Goal: Information Seeking & Learning: Find contact information

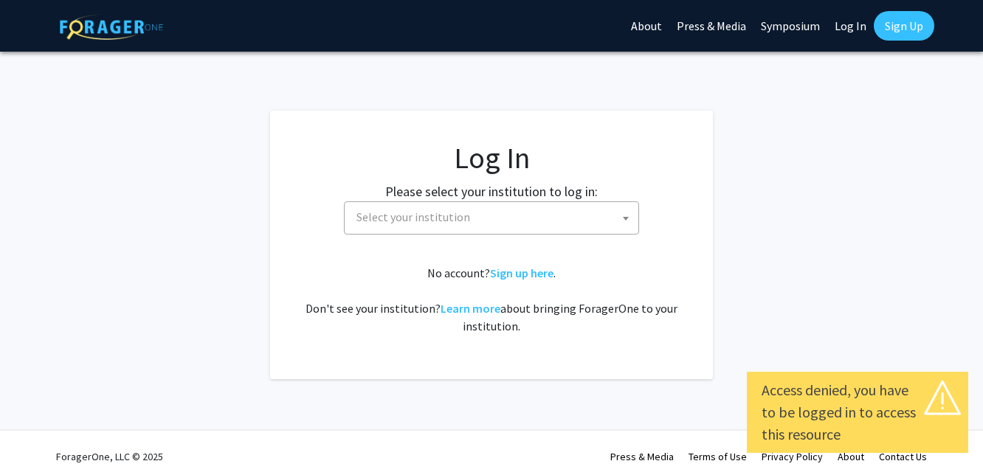
select select
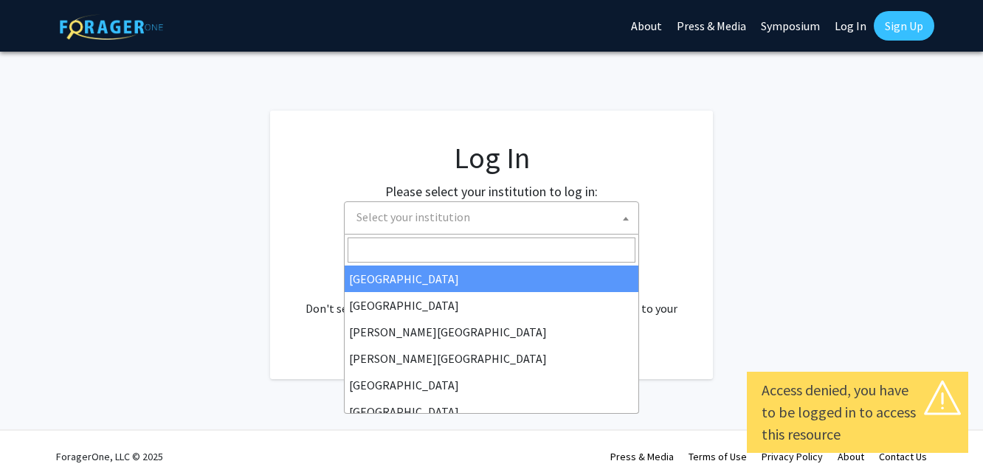
click at [456, 219] on span "Select your institution" at bounding box center [413, 217] width 114 height 15
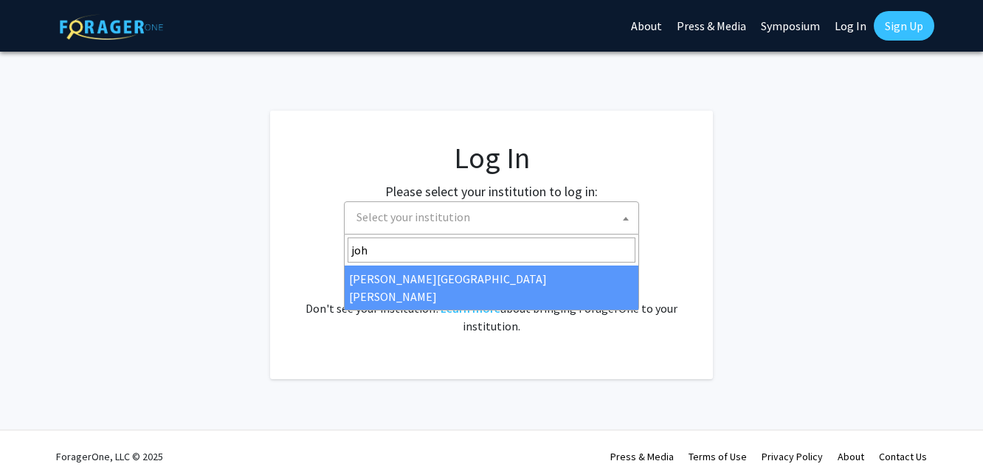
type input "joh"
select select "1"
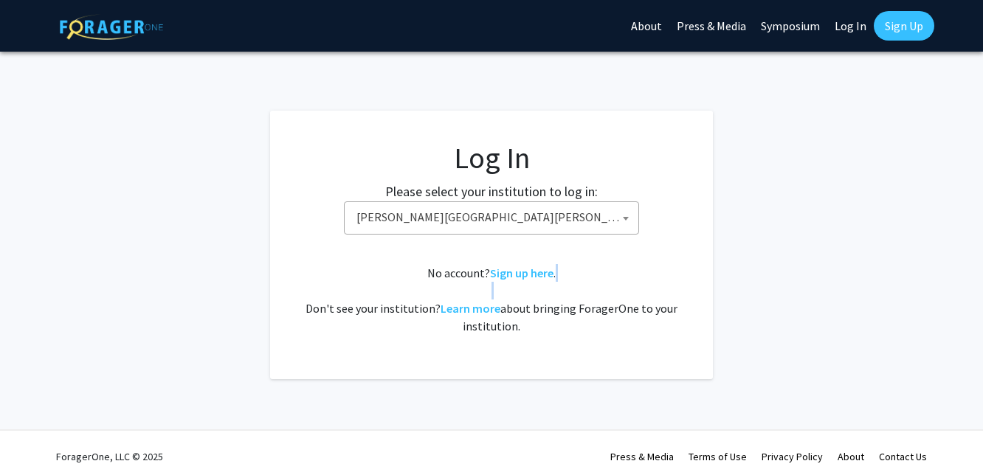
drag, startPoint x: 390, startPoint y: 289, endPoint x: 424, endPoint y: 289, distance: 34.0
click at [399, 289] on div "No account? Sign up here . Don't see your institution? Learn more about bringin…" at bounding box center [492, 299] width 384 height 71
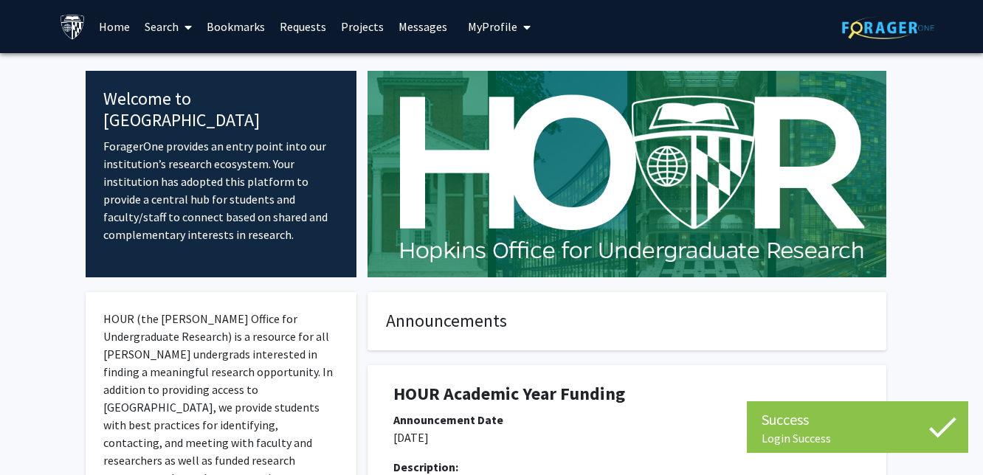
click at [117, 25] on link "Home" at bounding box center [115, 27] width 46 height 52
click at [201, 44] on link "Bookmarks" at bounding box center [235, 27] width 73 height 52
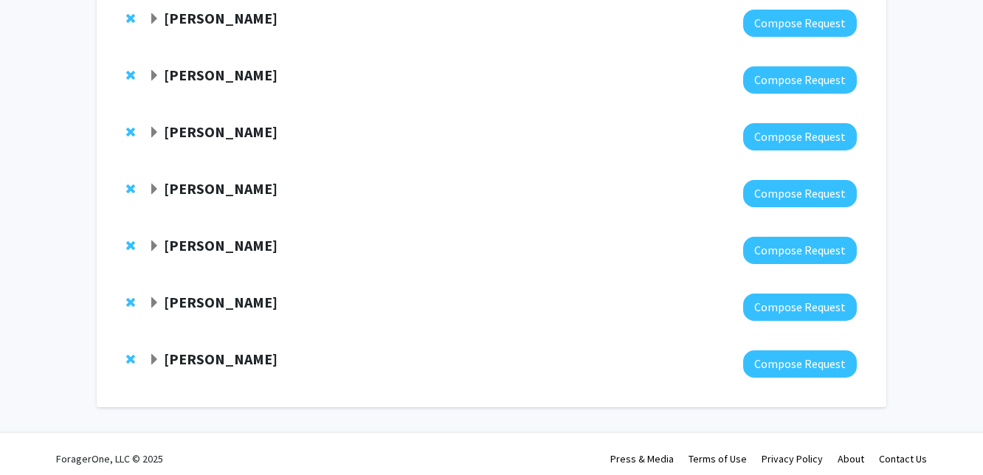
scroll to position [342, 0]
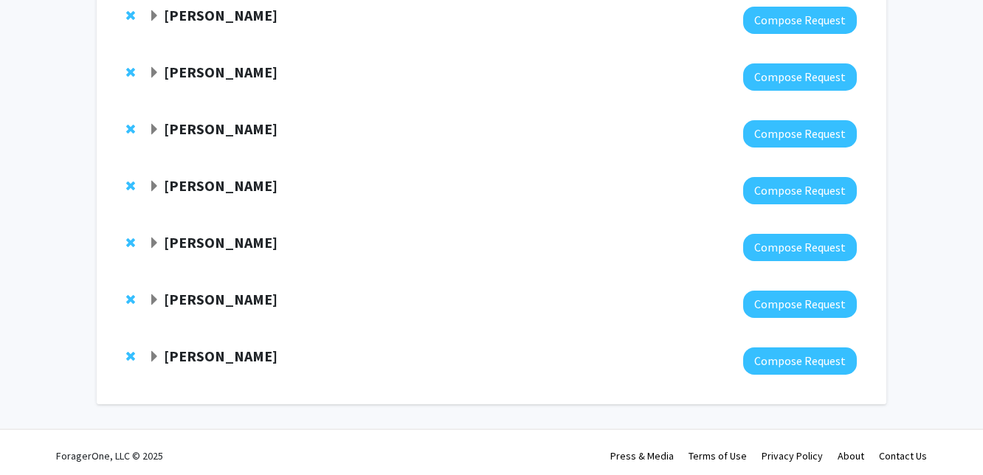
click at [203, 354] on strong "Utthara Nayar" at bounding box center [221, 356] width 114 height 18
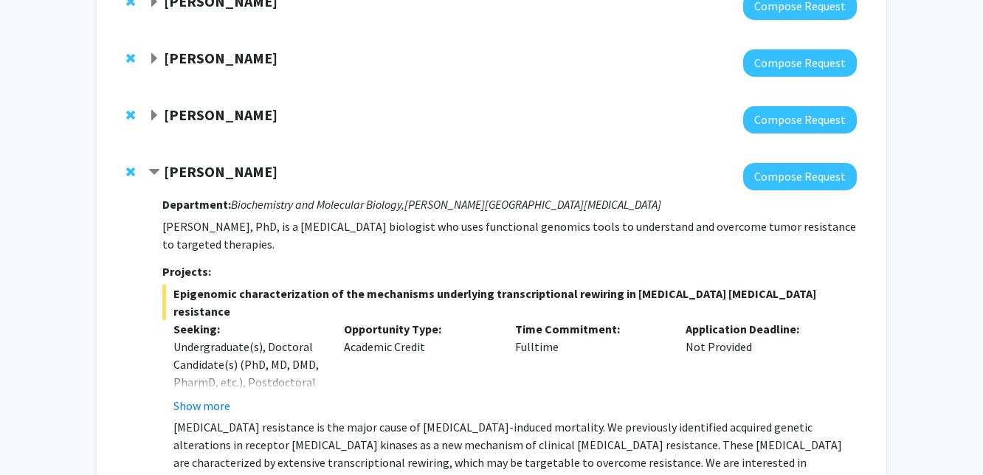
scroll to position [524, 0]
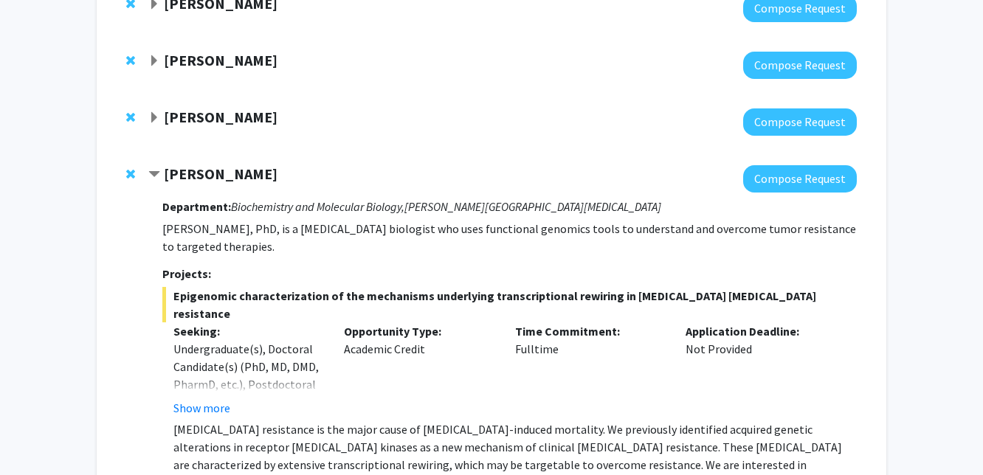
click at [182, 113] on strong "Isam Nasr" at bounding box center [221, 117] width 114 height 18
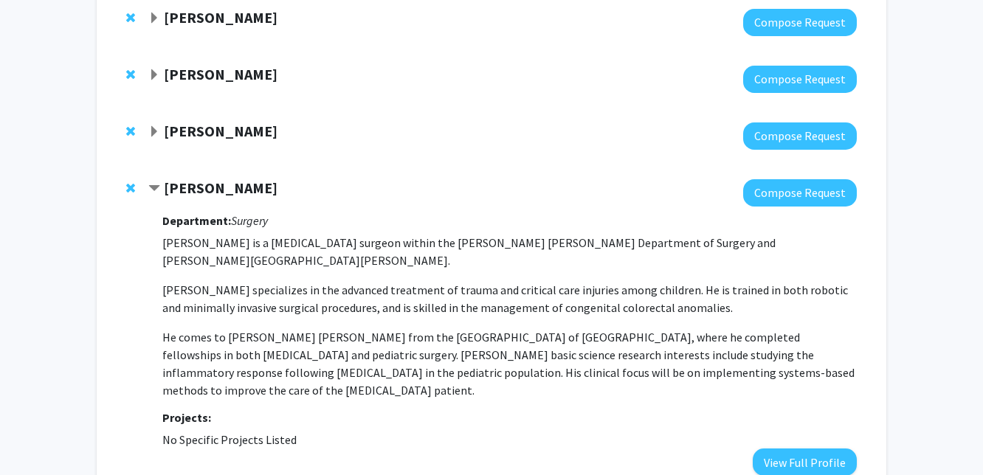
scroll to position [445, 0]
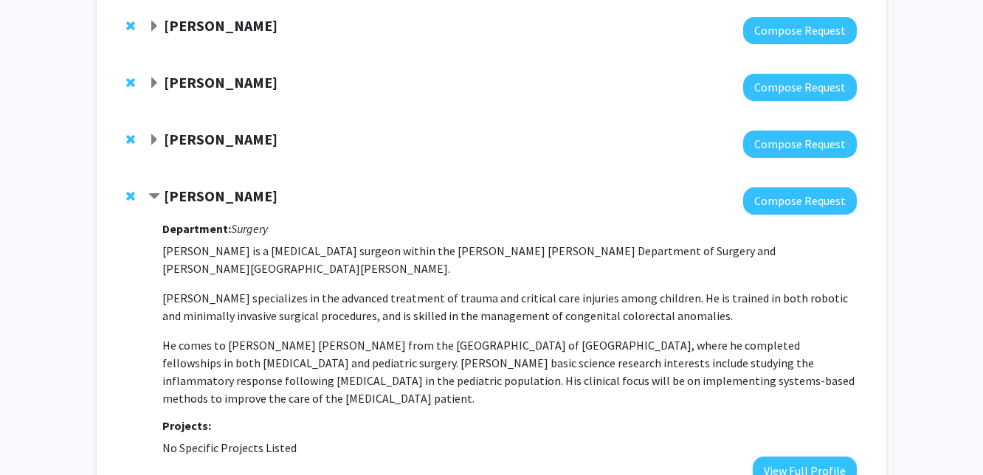
click at [190, 143] on strong "Robert Stevens" at bounding box center [221, 139] width 114 height 18
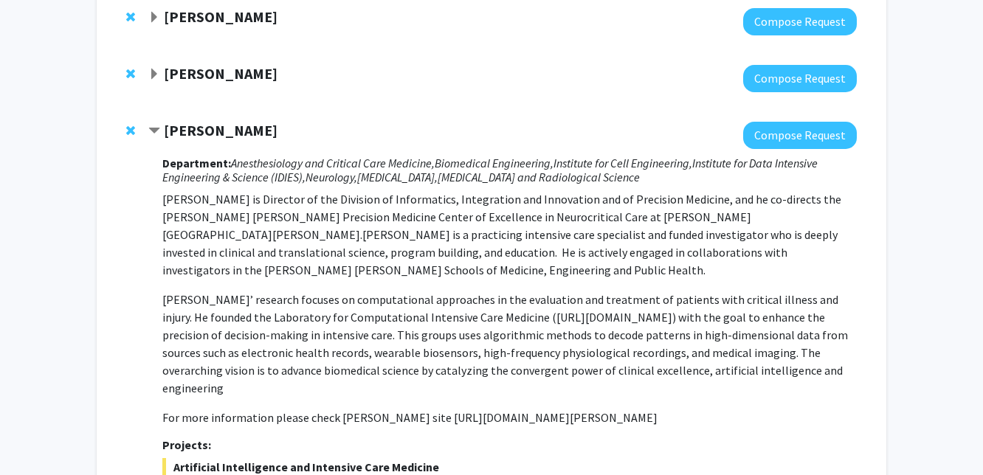
scroll to position [452, 0]
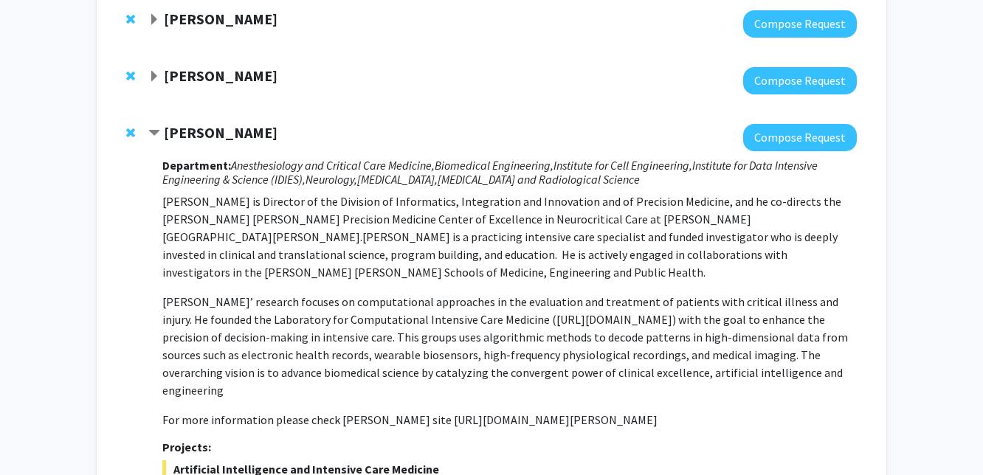
click at [152, 133] on span "Contract Robert Stevens Bookmark" at bounding box center [154, 134] width 12 height 12
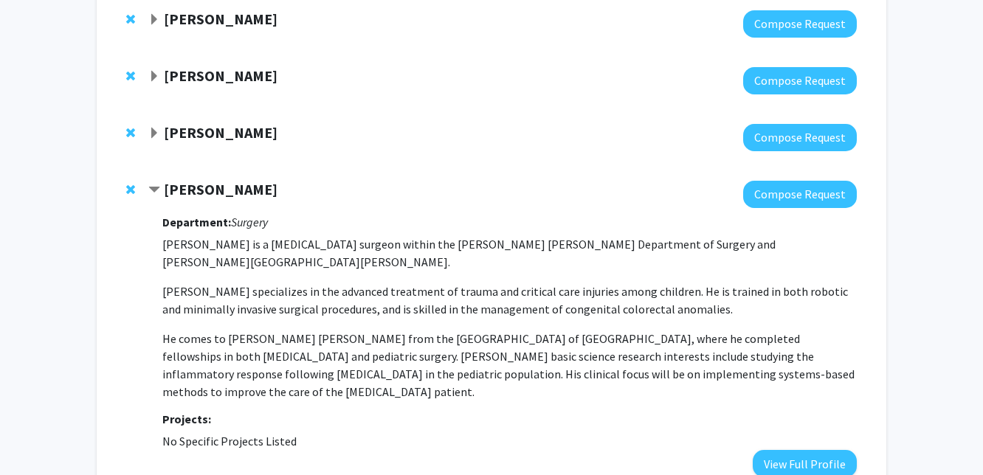
click at [172, 136] on strong "Robert Stevens" at bounding box center [221, 132] width 114 height 18
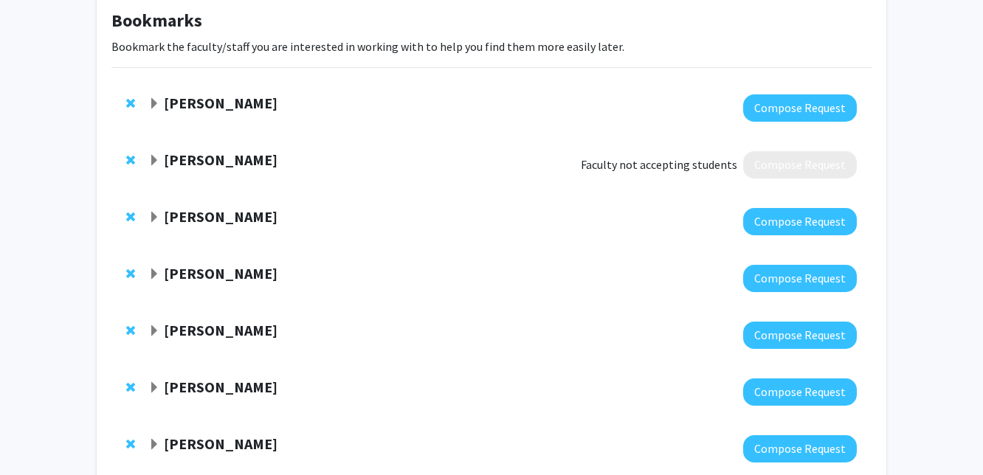
scroll to position [0, 0]
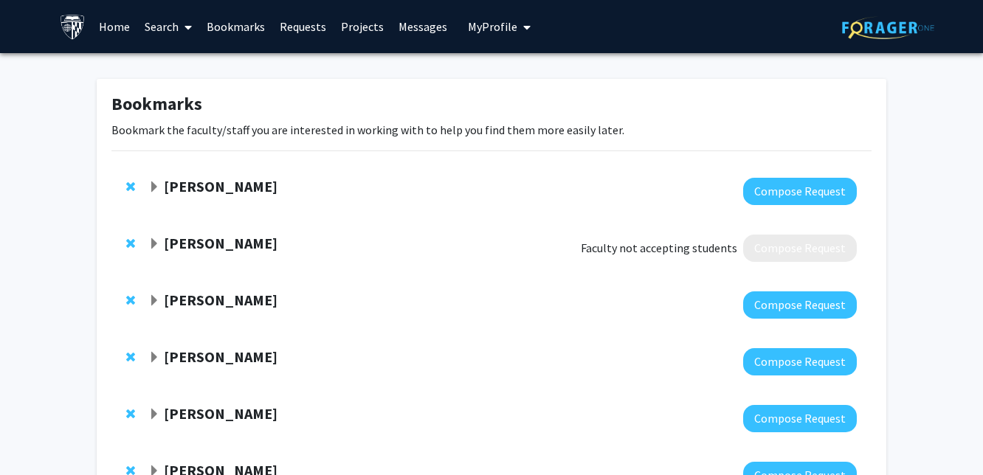
click at [162, 28] on link "Search" at bounding box center [168, 27] width 62 height 52
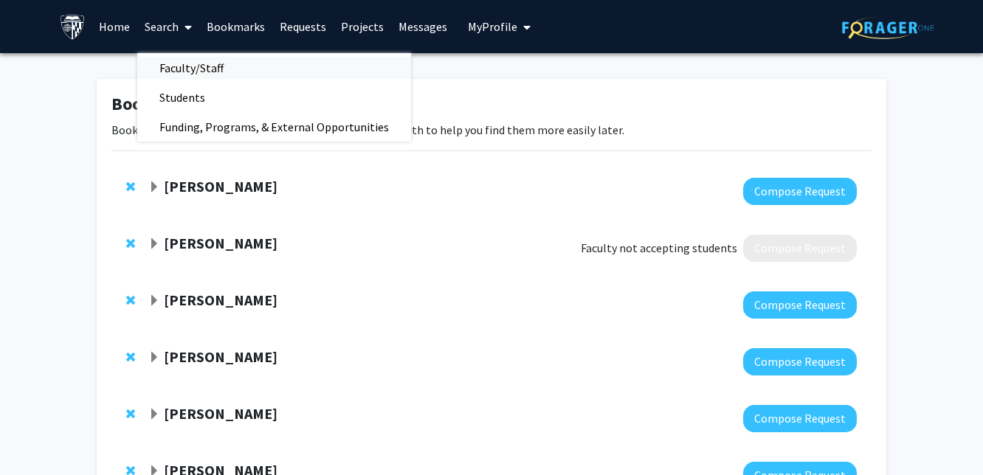
click at [179, 53] on span "Faculty/Staff" at bounding box center [191, 68] width 108 height 30
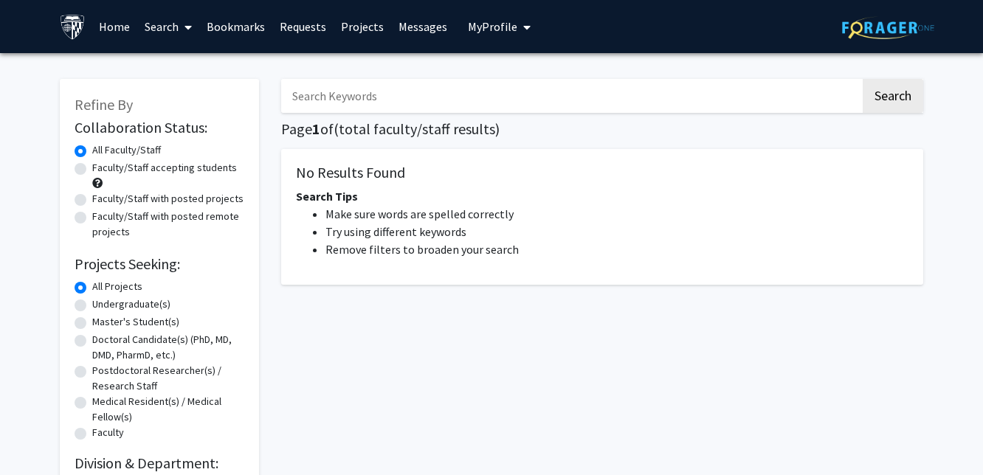
click at [345, 100] on input "Search Keywords" at bounding box center [570, 96] width 579 height 34
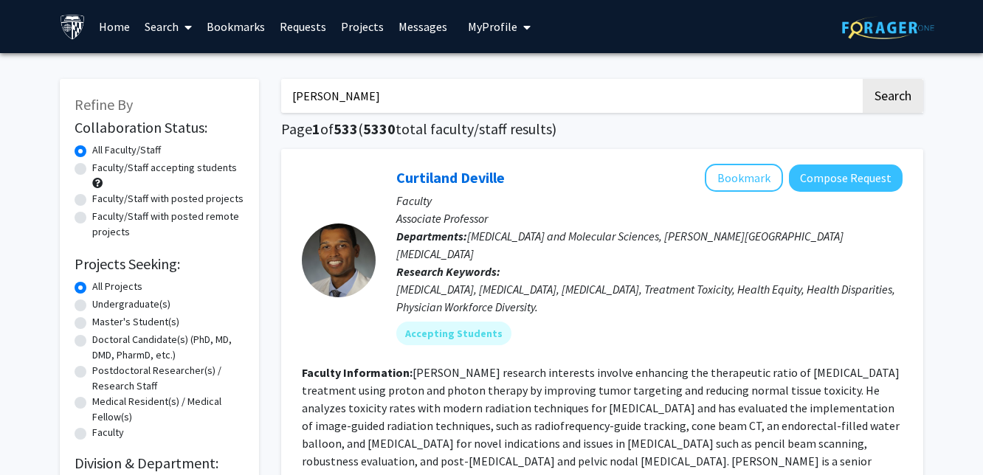
type input "robert stevens"
click at [863, 79] on button "Search" at bounding box center [893, 96] width 61 height 34
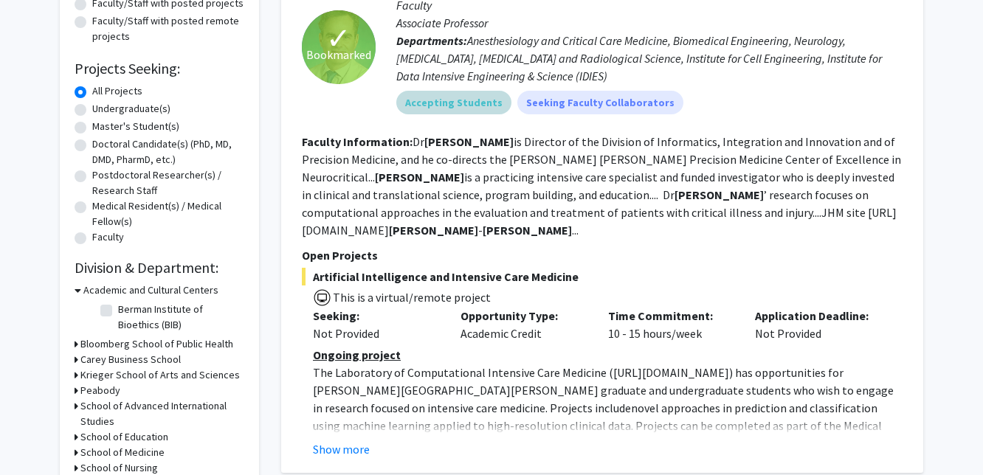
scroll to position [217, 0]
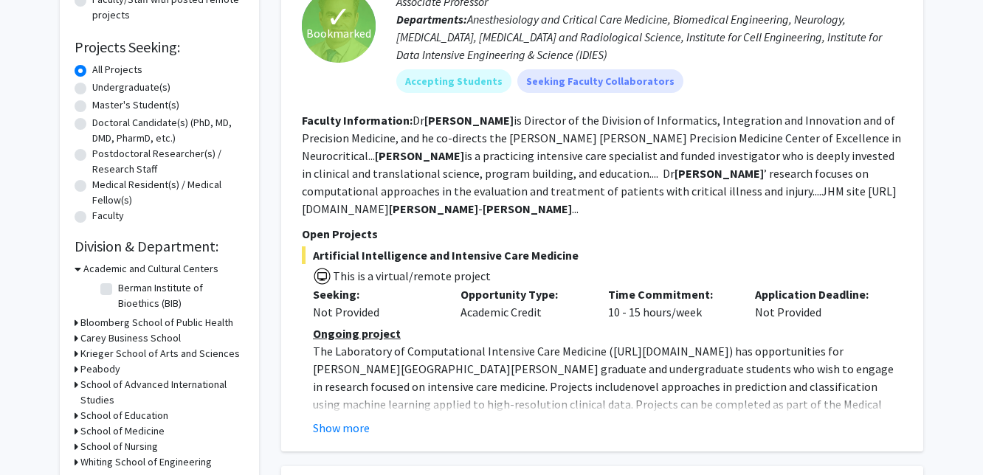
click at [372, 424] on div "Show more" at bounding box center [608, 428] width 590 height 18
click at [355, 424] on button "Show more" at bounding box center [341, 428] width 57 height 18
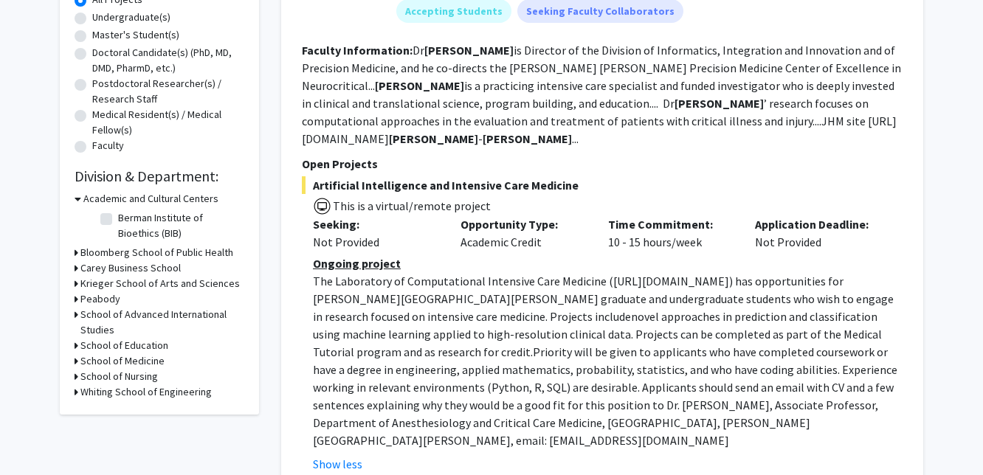
scroll to position [298, 0]
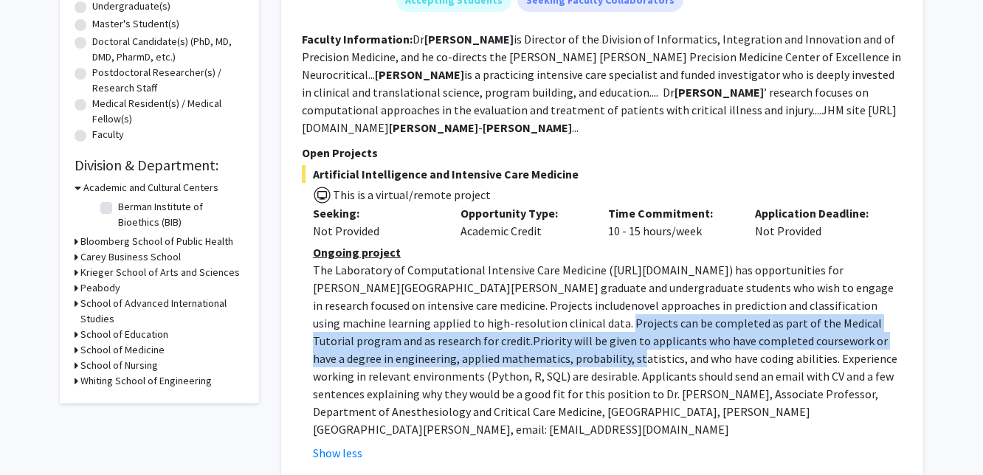
drag, startPoint x: 379, startPoint y: 324, endPoint x: 379, endPoint y: 354, distance: 30.3
click at [379, 354] on p "The Laboratory of Computational Intensive Care Medicine ( https://lcicm.jhmi.ed…" at bounding box center [608, 349] width 590 height 177
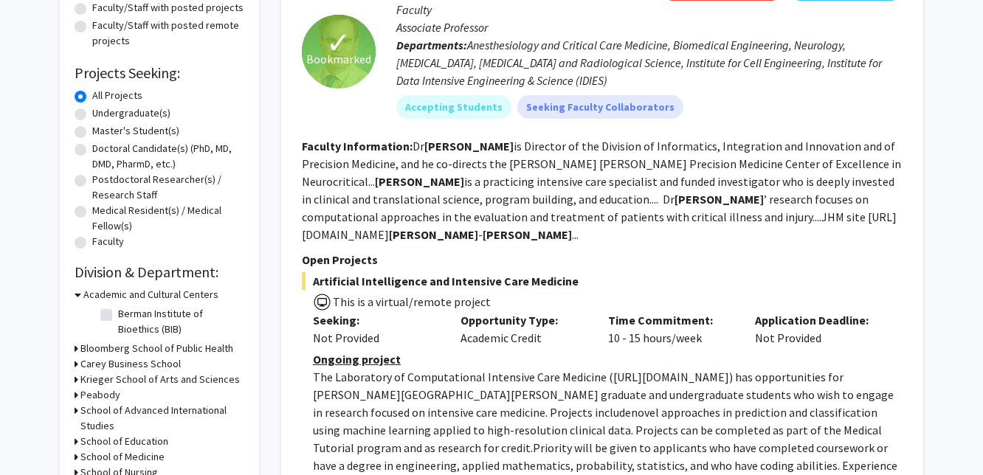
scroll to position [0, 0]
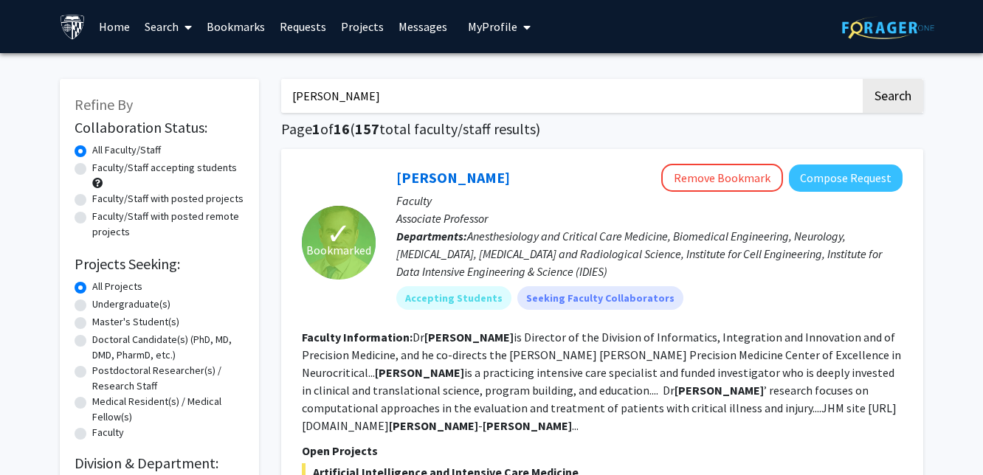
click at [151, 305] on label "Undergraduate(s)" at bounding box center [131, 304] width 78 height 15
click at [102, 305] on input "Undergraduate(s)" at bounding box center [97, 302] width 10 height 10
radio input "true"
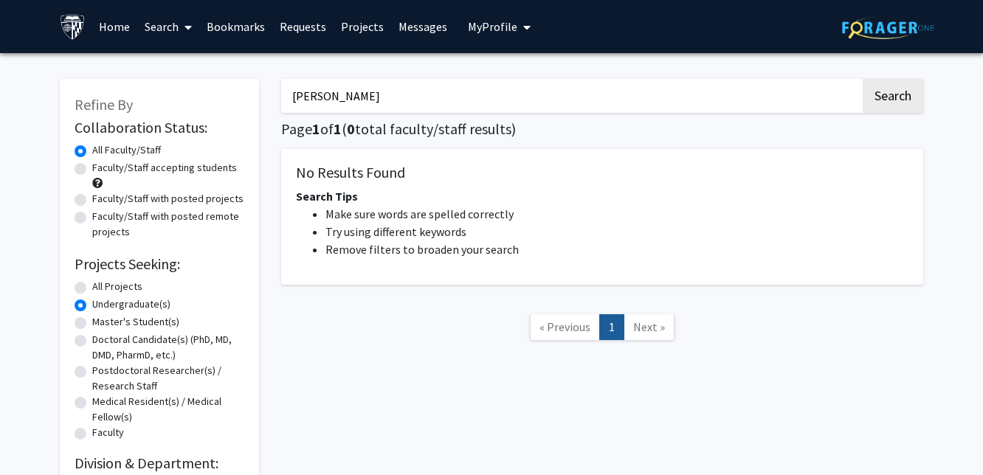
click at [512, 98] on input "robert stevens" at bounding box center [570, 96] width 579 height 34
type input "\"
click at [906, 79] on button "Search" at bounding box center [893, 96] width 61 height 34
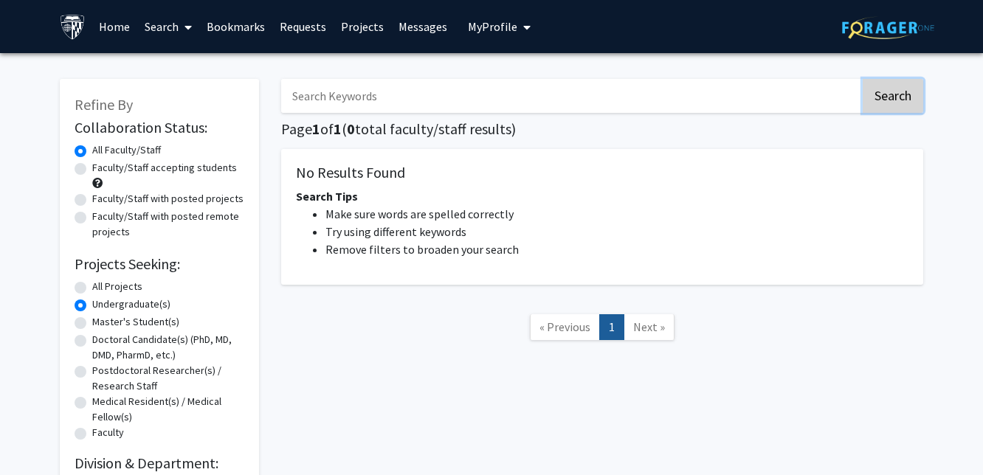
radio input "true"
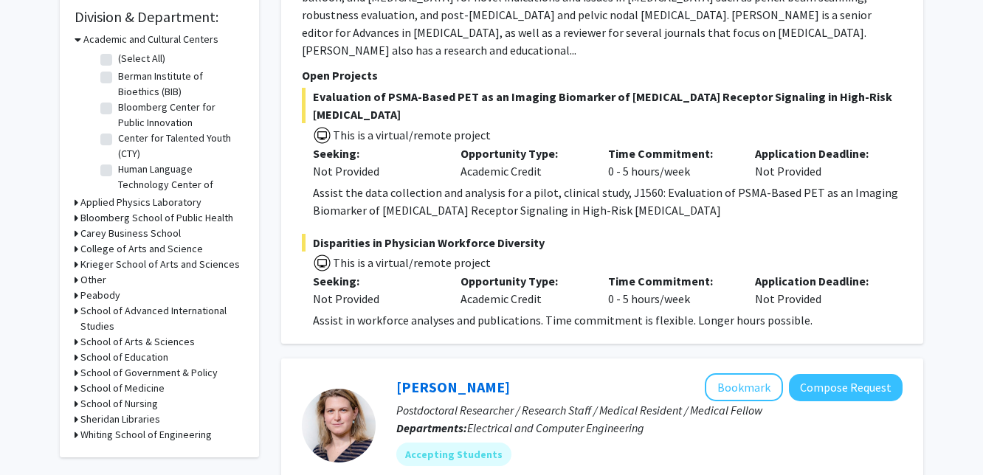
scroll to position [453, 0]
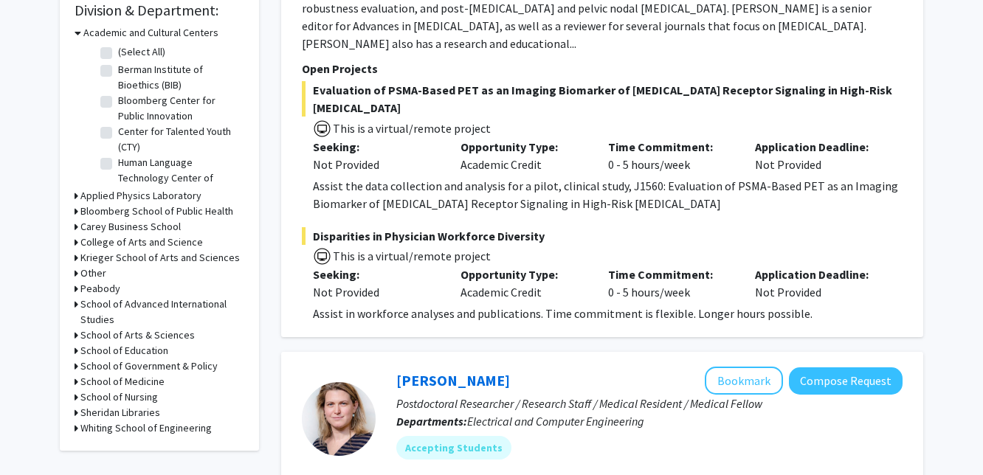
click at [136, 380] on h3 "School of Medicine" at bounding box center [122, 381] width 84 height 15
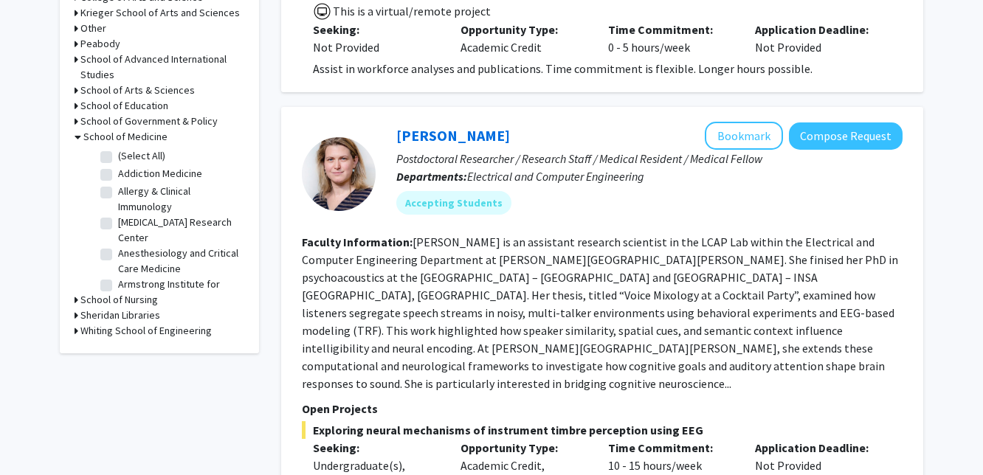
scroll to position [734, 0]
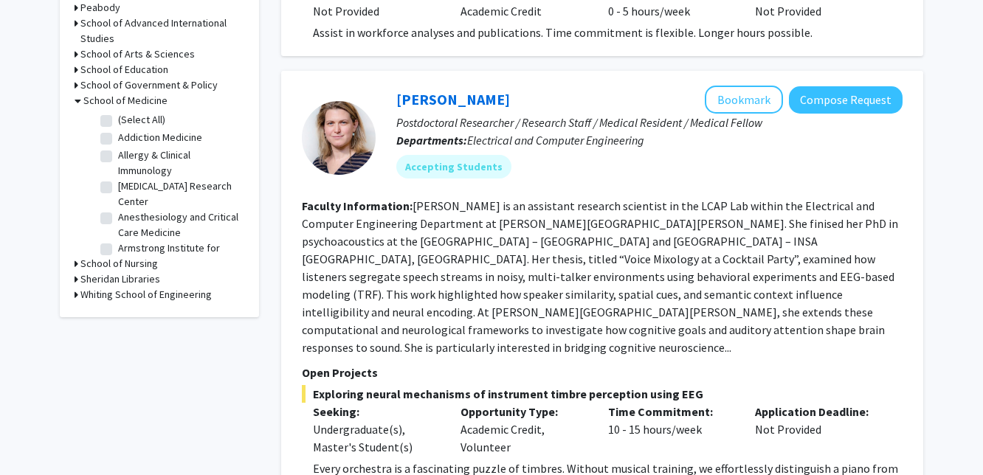
click at [118, 119] on label "(Select All)" at bounding box center [141, 119] width 47 height 15
click at [118, 119] on input "(Select All)" at bounding box center [123, 117] width 10 height 10
checkbox input "true"
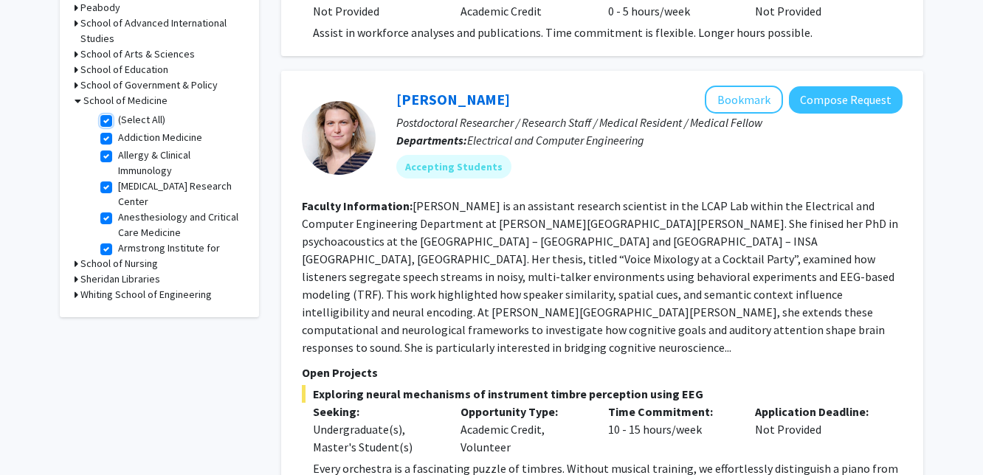
checkbox input "true"
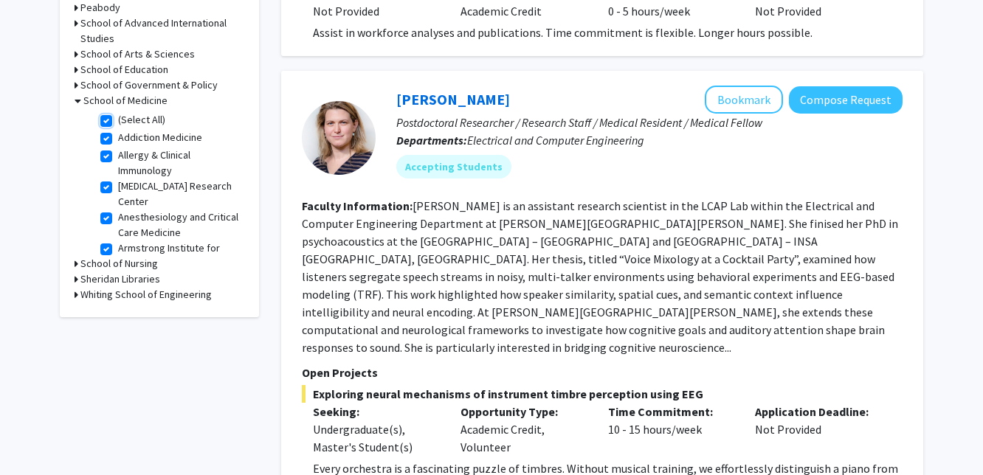
checkbox input "true"
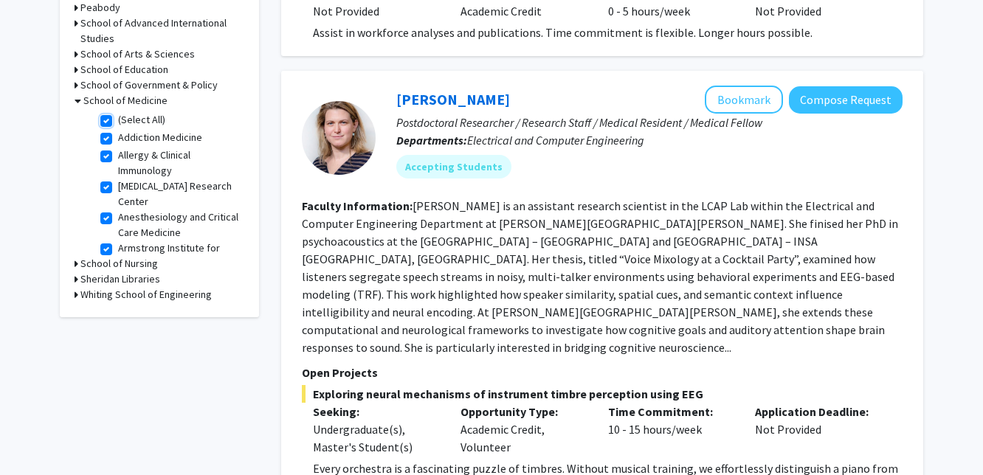
checkbox input "true"
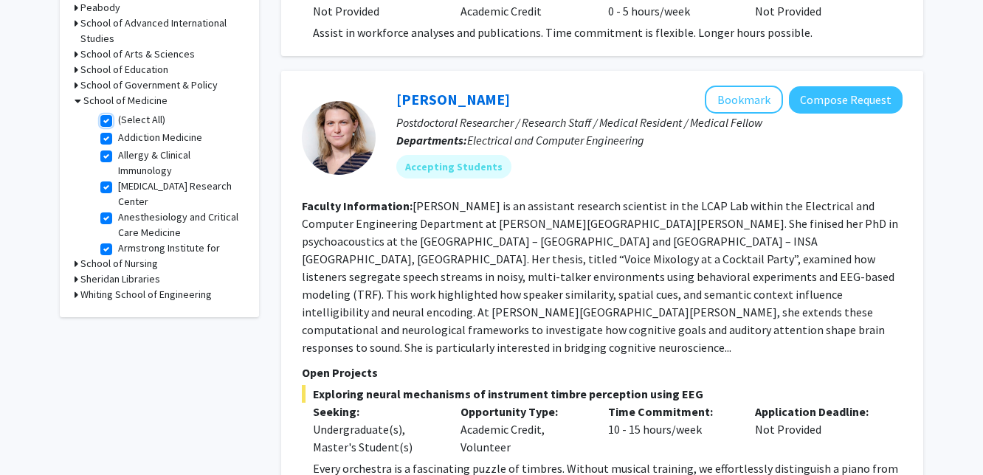
checkbox input "true"
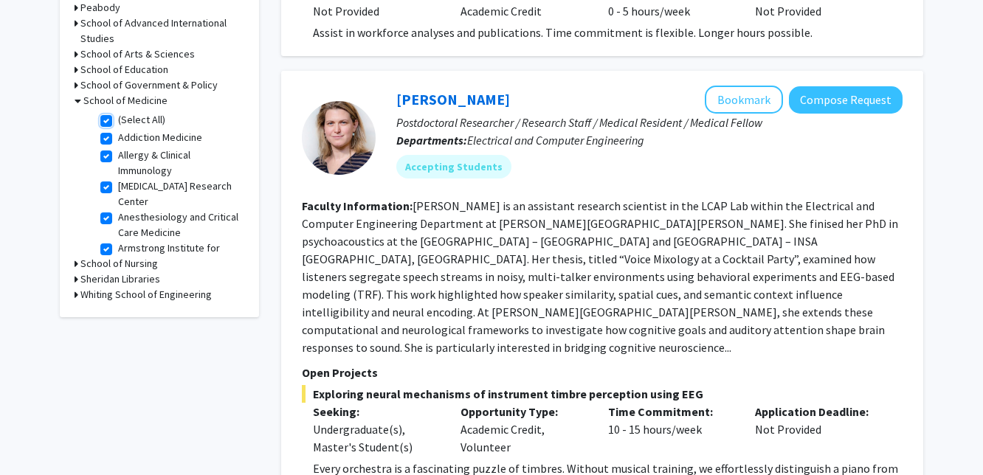
checkbox input "true"
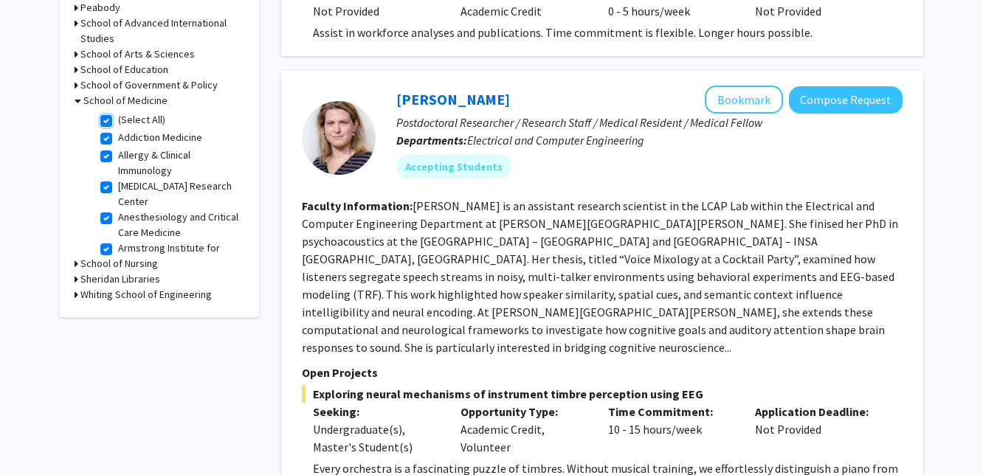
checkbox input "true"
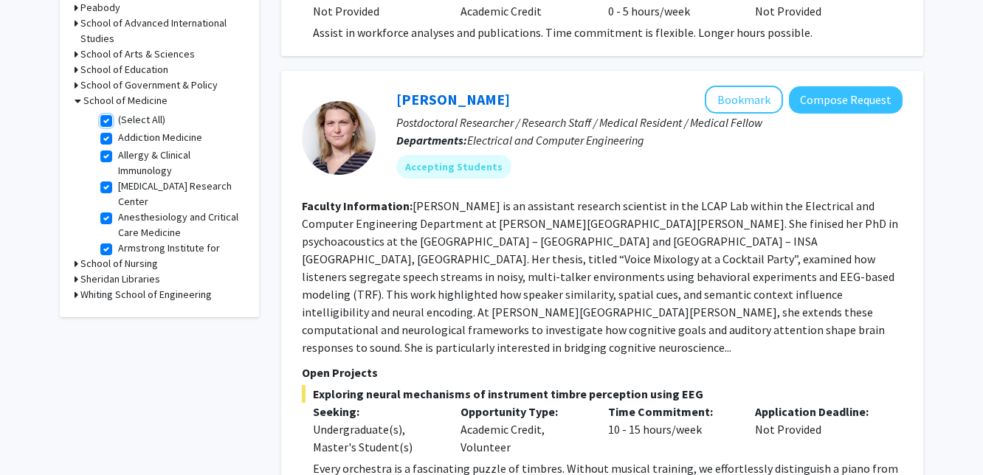
checkbox input "true"
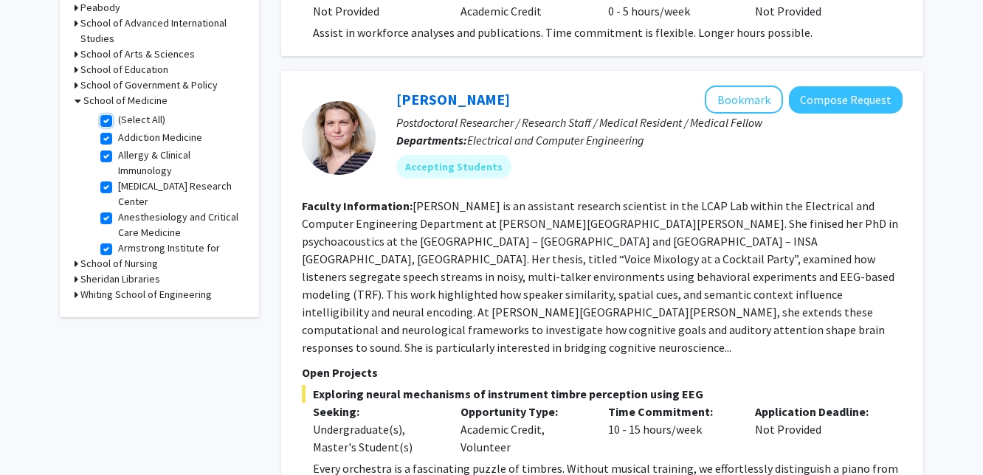
checkbox input "true"
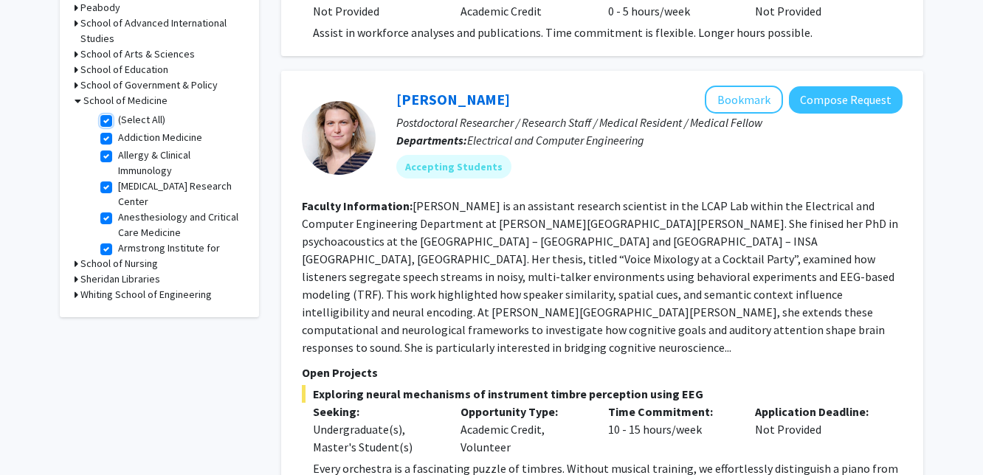
checkbox input "true"
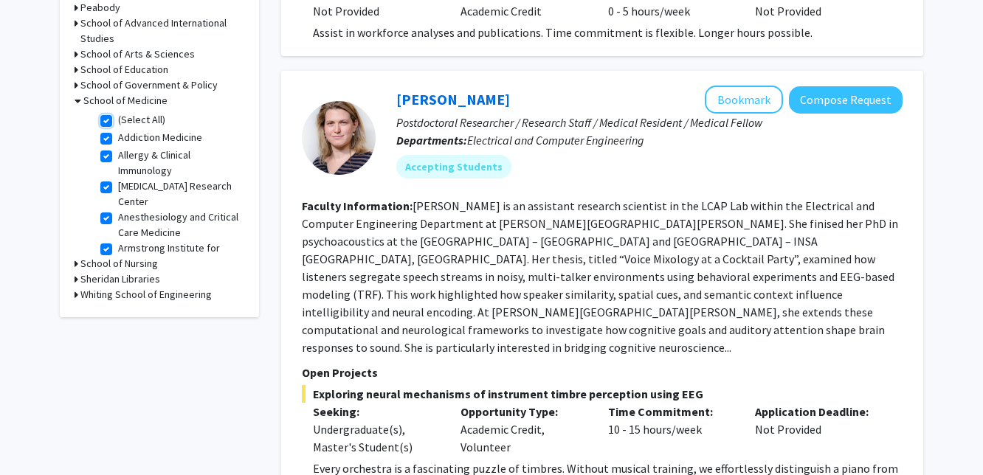
checkbox input "true"
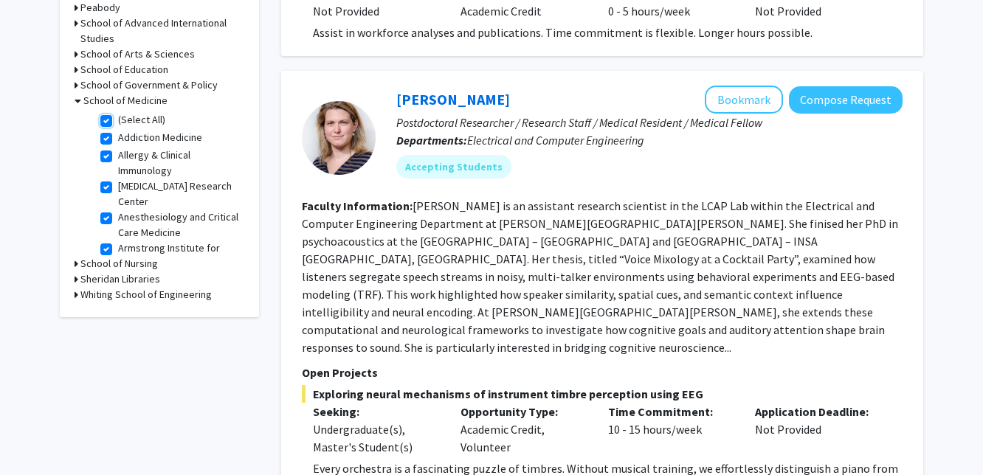
checkbox input "true"
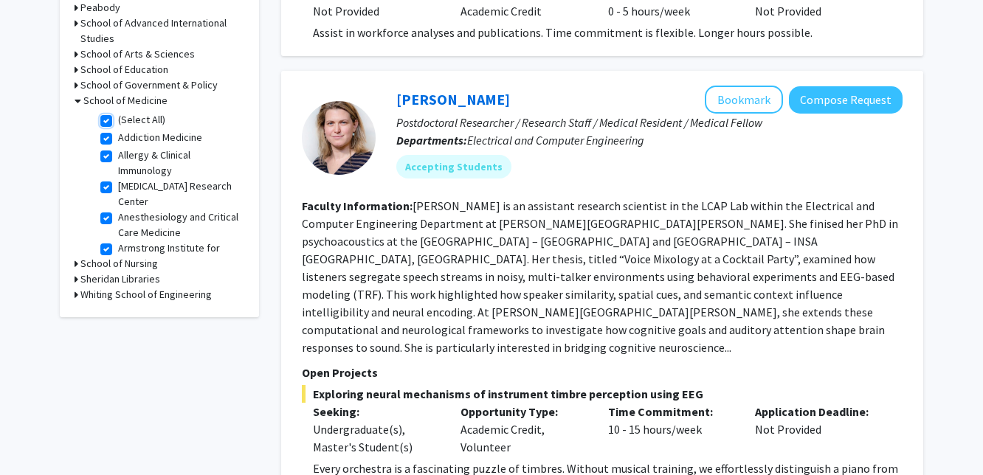
checkbox input "true"
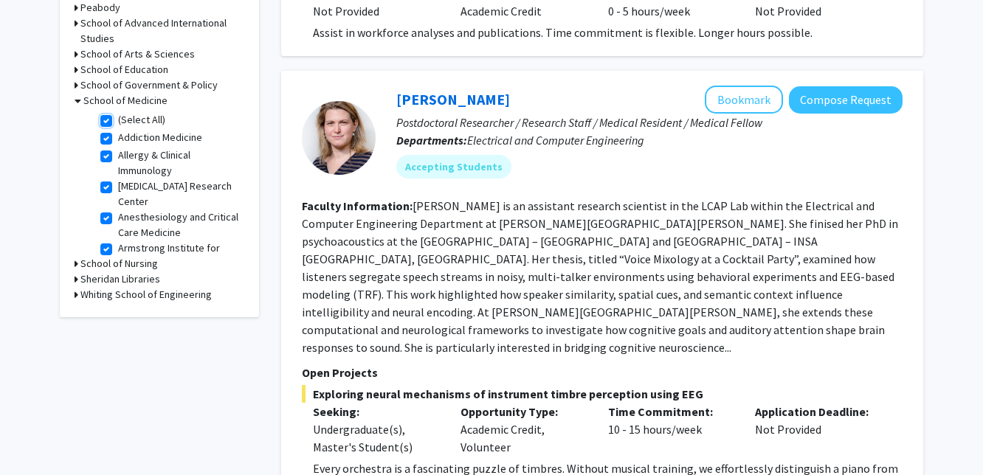
checkbox input "true"
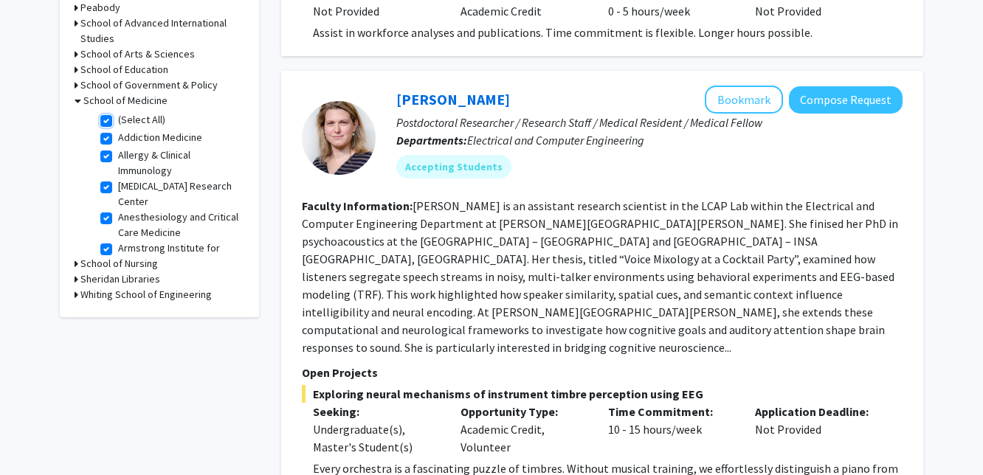
checkbox input "true"
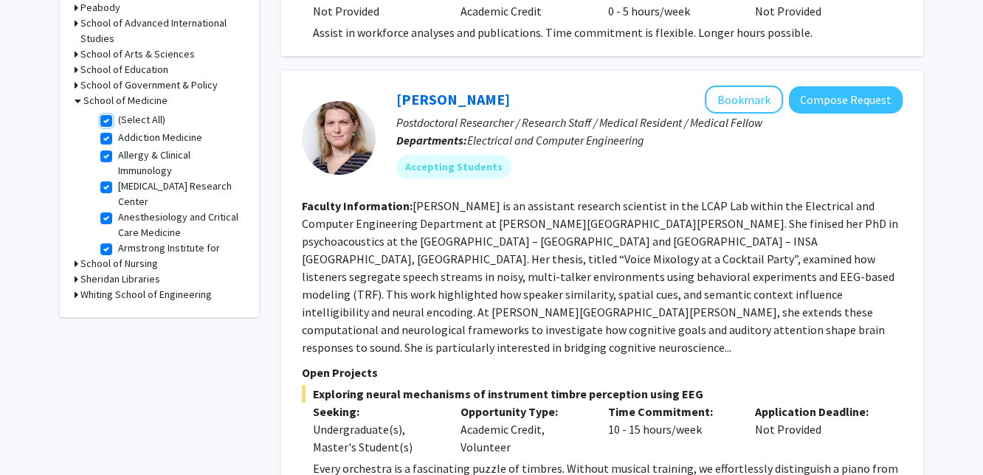
checkbox input "true"
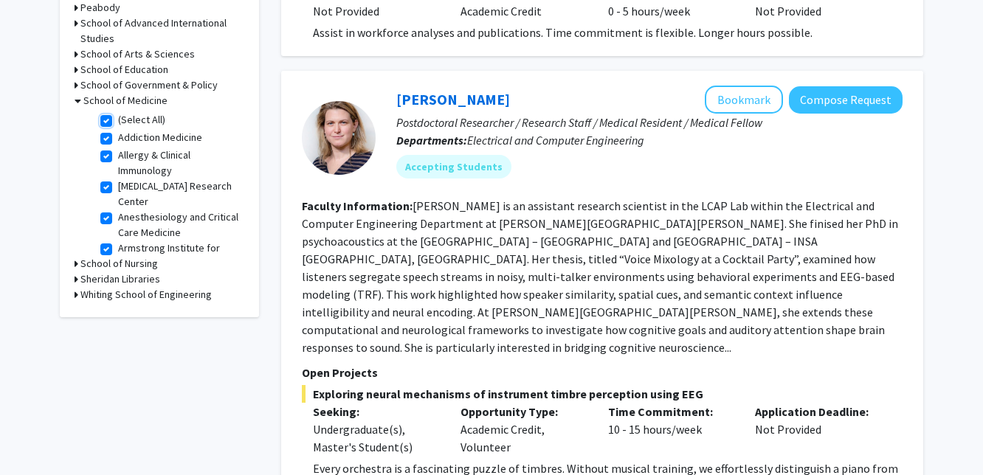
checkbox input "true"
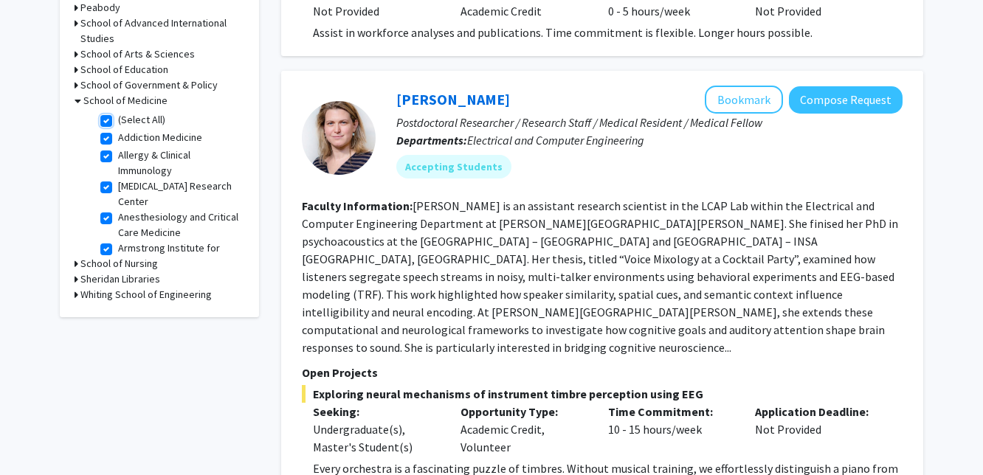
checkbox input "true"
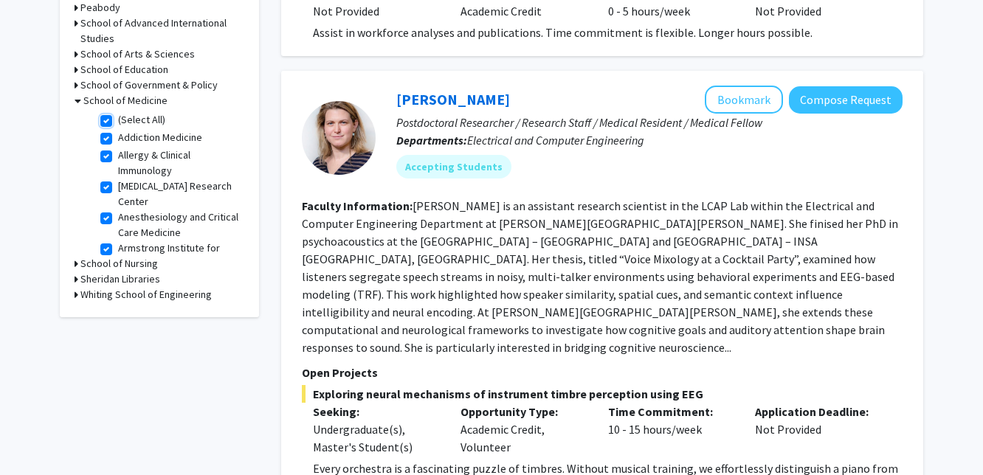
checkbox input "true"
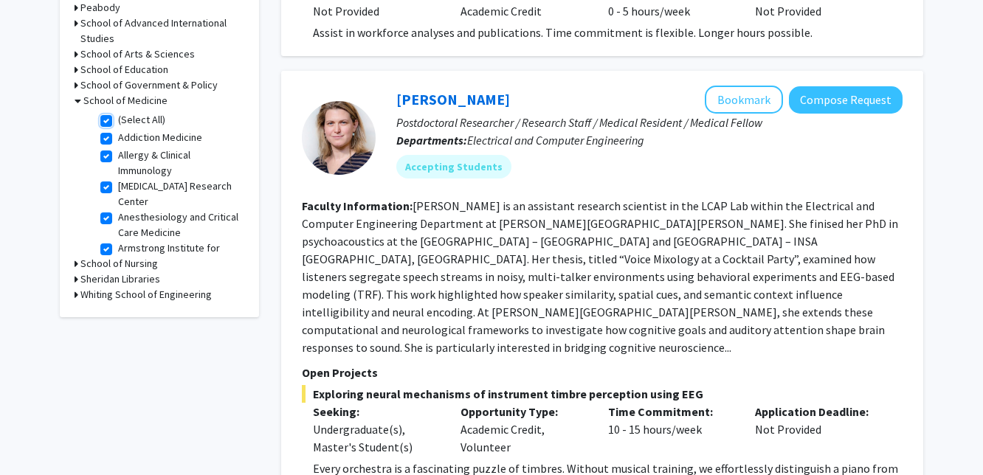
checkbox input "true"
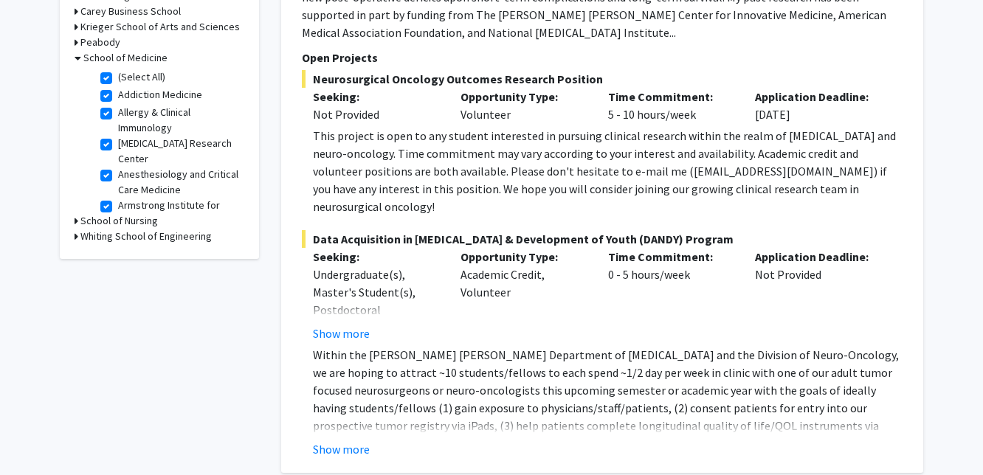
scroll to position [510, 0]
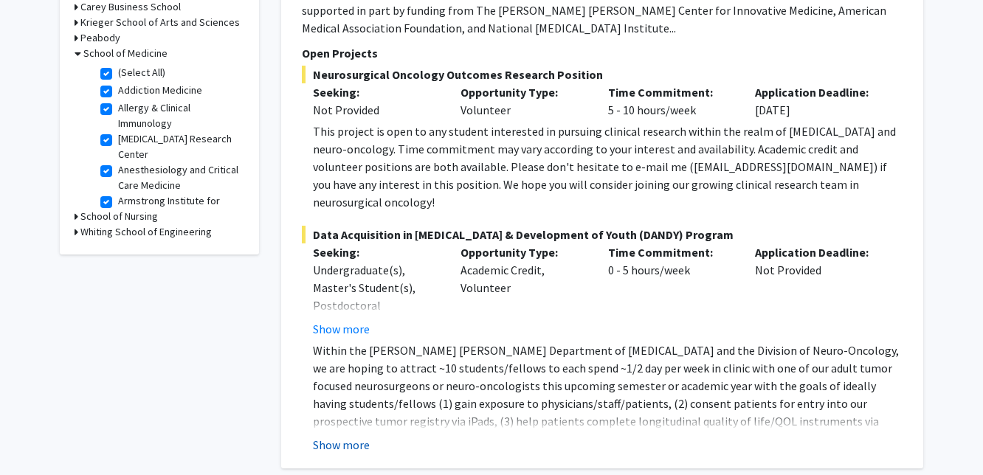
click at [355, 436] on button "Show more" at bounding box center [341, 445] width 57 height 18
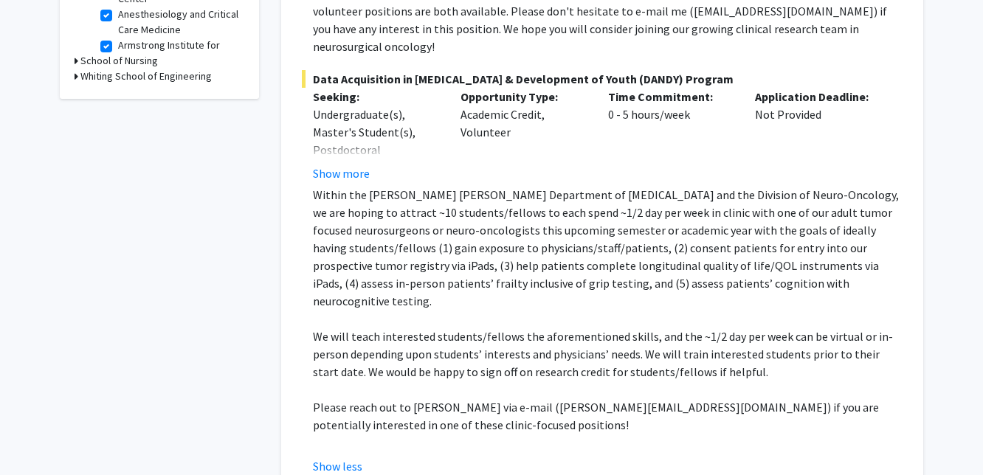
scroll to position [666, 0]
drag, startPoint x: 552, startPoint y: 354, endPoint x: 628, endPoint y: 352, distance: 76.1
click at [628, 398] on p "Please reach out to [PERSON_NAME] via e-mail ([PERSON_NAME][EMAIL_ADDRESS][DOMA…" at bounding box center [608, 415] width 590 height 35
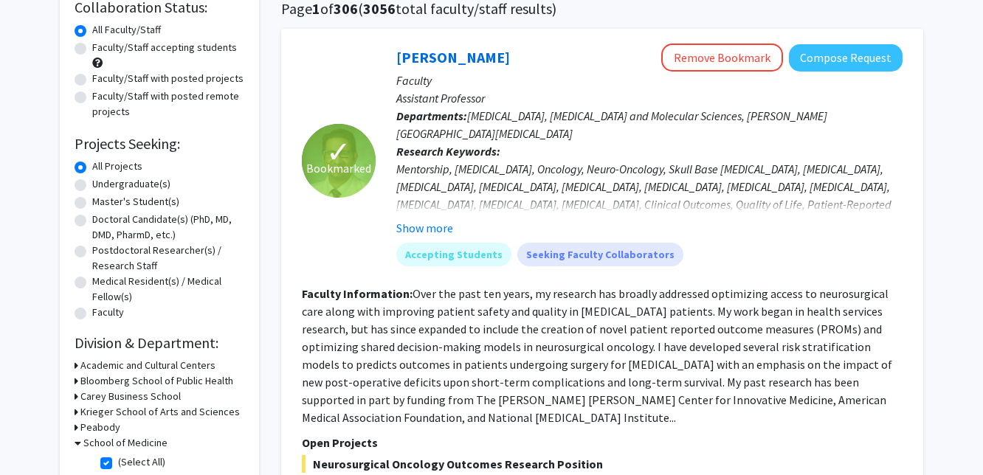
scroll to position [118, 0]
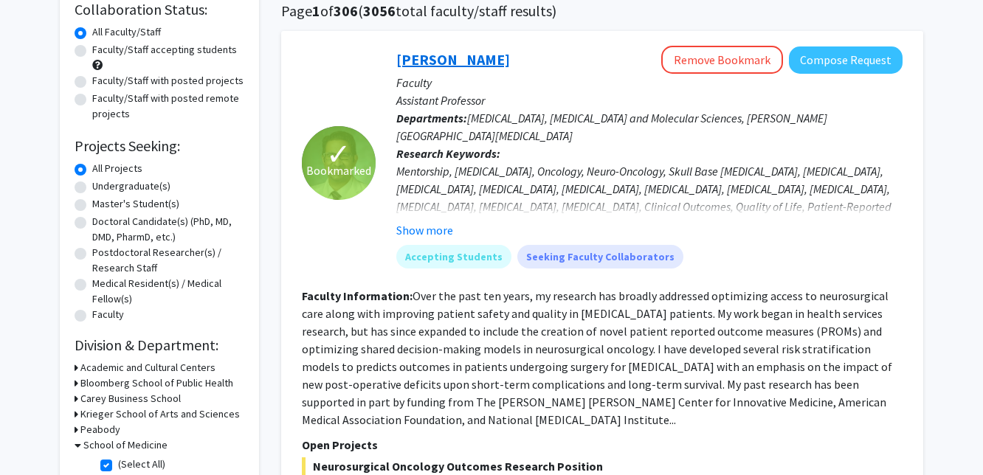
click at [447, 61] on link "[PERSON_NAME]" at bounding box center [453, 59] width 114 height 18
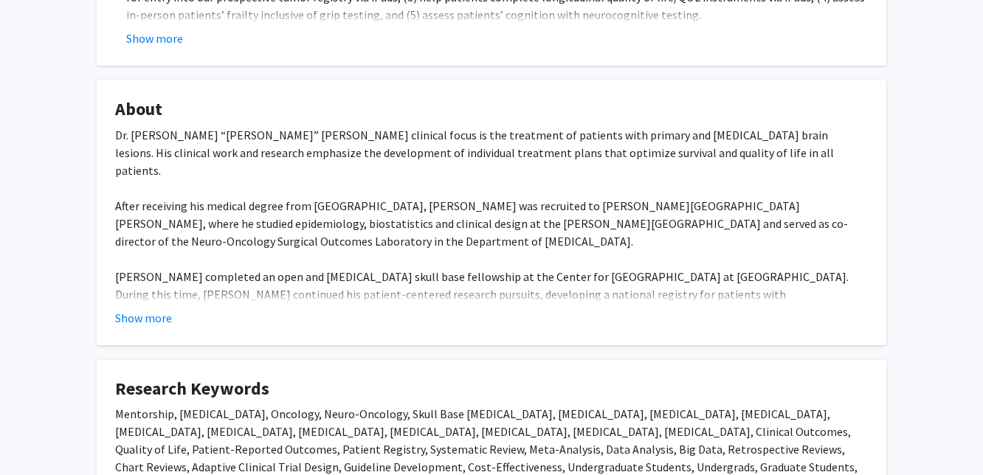
scroll to position [655, 0]
click at [163, 309] on button "Show more" at bounding box center [143, 318] width 57 height 18
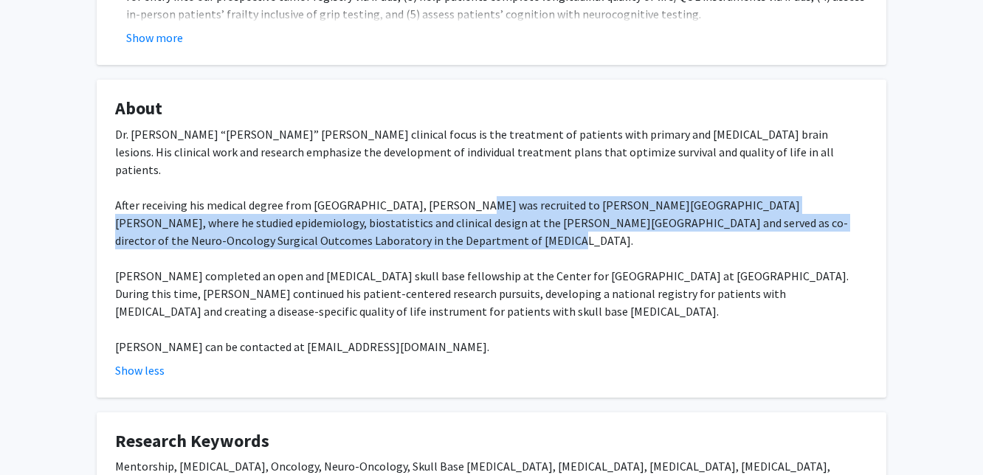
drag, startPoint x: 457, startPoint y: 170, endPoint x: 457, endPoint y: 198, distance: 27.3
click at [457, 198] on div "Dr. Debraj “Raj” Mukherjee’s clinical focus is the treatment of patients with p…" at bounding box center [491, 240] width 753 height 230
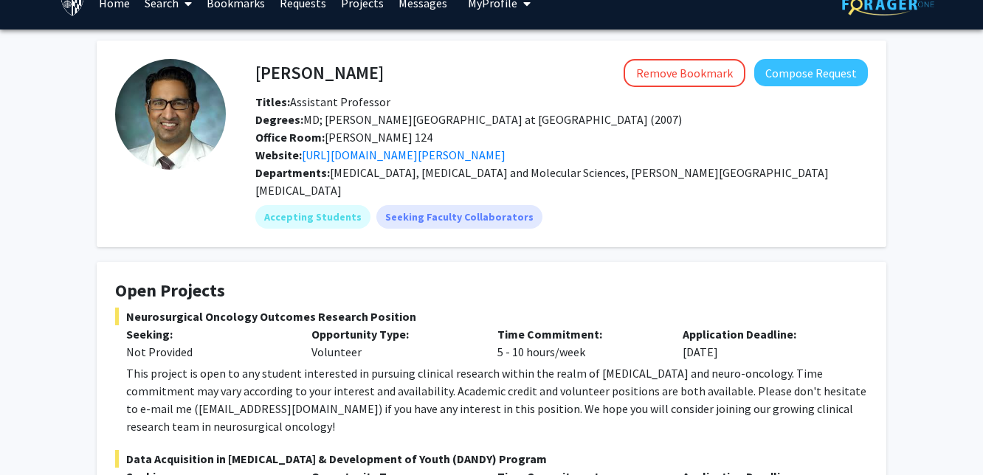
scroll to position [0, 0]
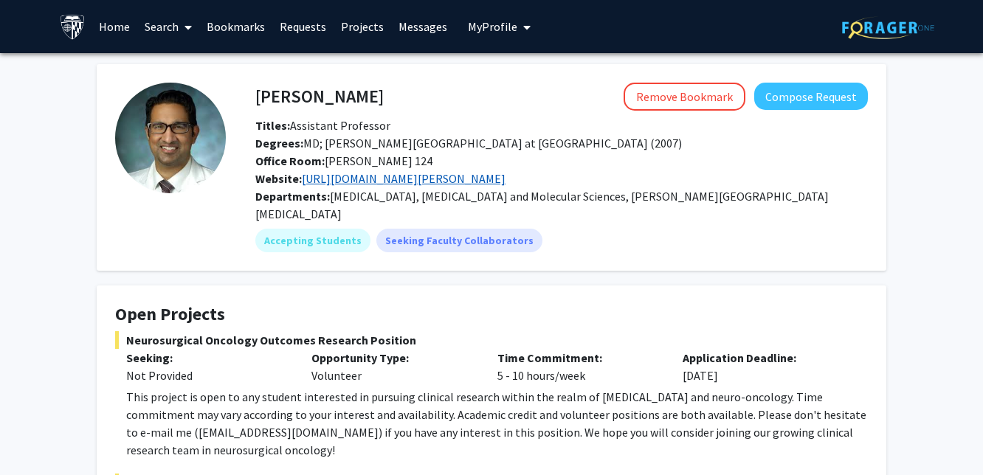
click at [433, 180] on link "https://www.hopkinsmedicine.org/profiles/results/directory/profile/10004317/deb…" at bounding box center [404, 178] width 204 height 15
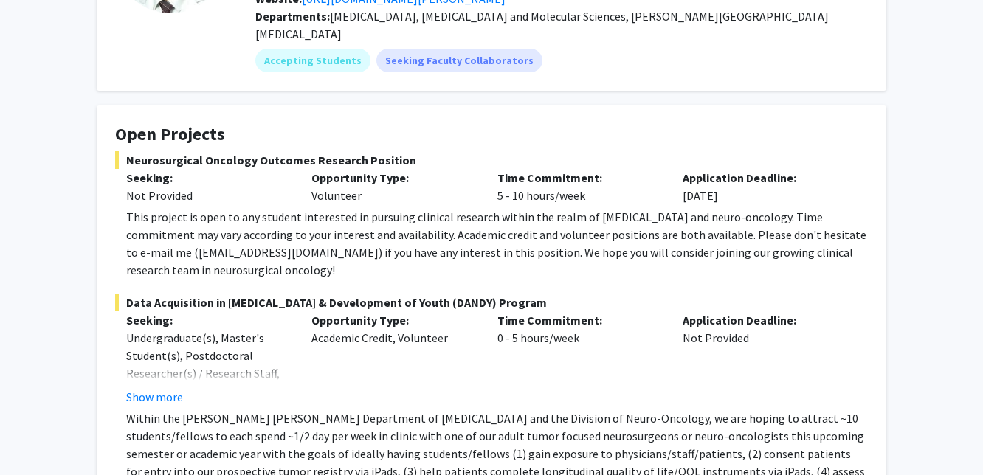
scroll to position [182, 0]
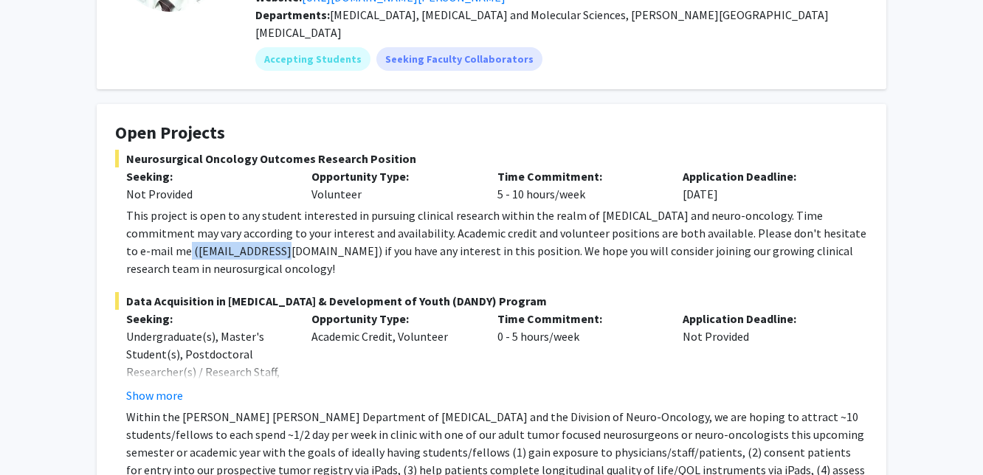
drag, startPoint x: 233, startPoint y: 234, endPoint x: 131, endPoint y: 237, distance: 101.9
click at [131, 237] on div "This project is open to any student interested in pursuing clinical research wi…" at bounding box center [497, 242] width 742 height 71
copy div "dmukher1@jhmi.edu"
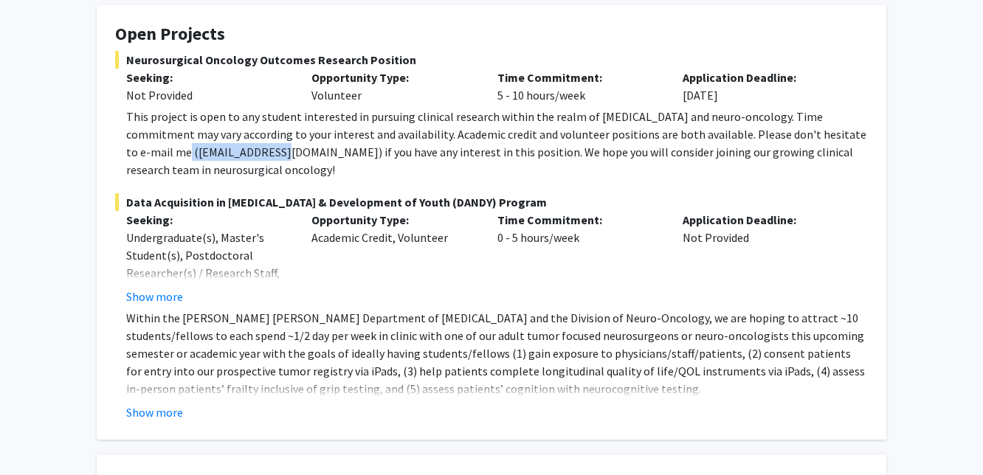
scroll to position [290, 0]
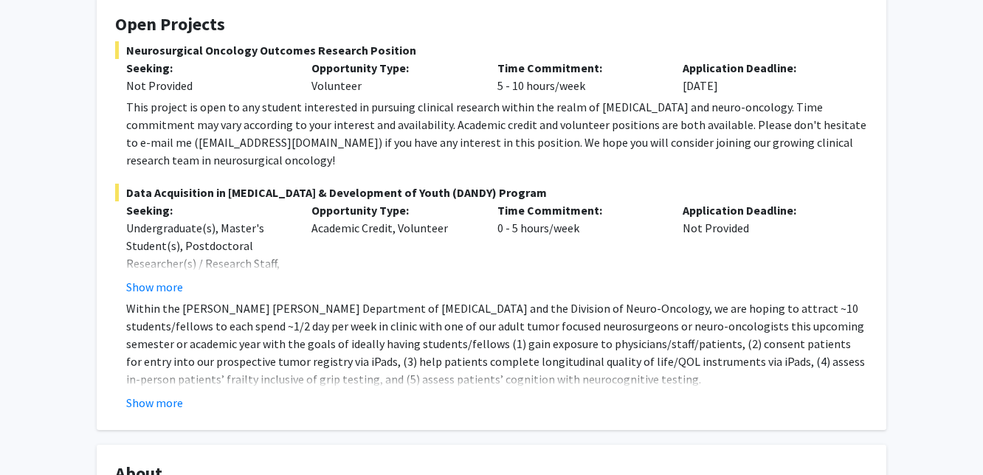
click at [162, 369] on p "Within the [PERSON_NAME] [PERSON_NAME] Department of [MEDICAL_DATA] and the Div…" at bounding box center [497, 344] width 742 height 89
click at [162, 375] on fg-read-more "Within the Johns Hopkins Department of Neurosurgery and the Division of Neuro-O…" at bounding box center [491, 356] width 753 height 112
click at [164, 394] on button "Show more" at bounding box center [154, 403] width 57 height 18
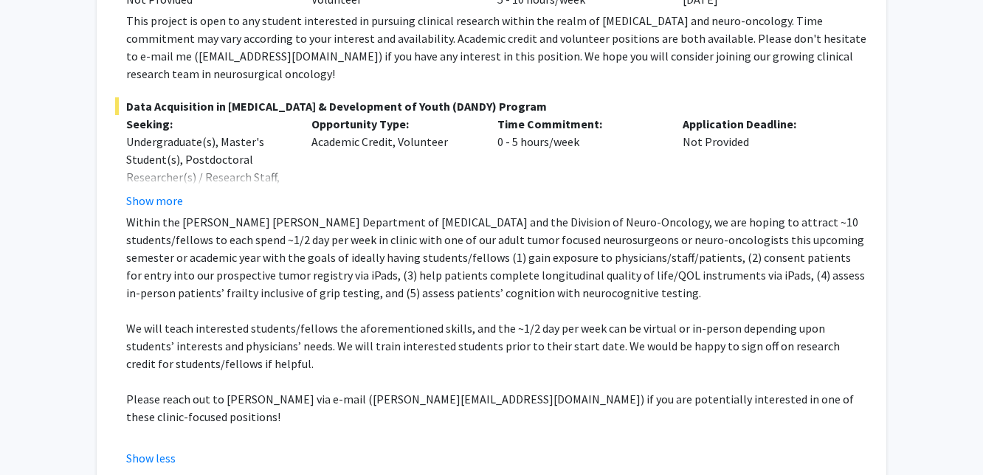
scroll to position [393, 0]
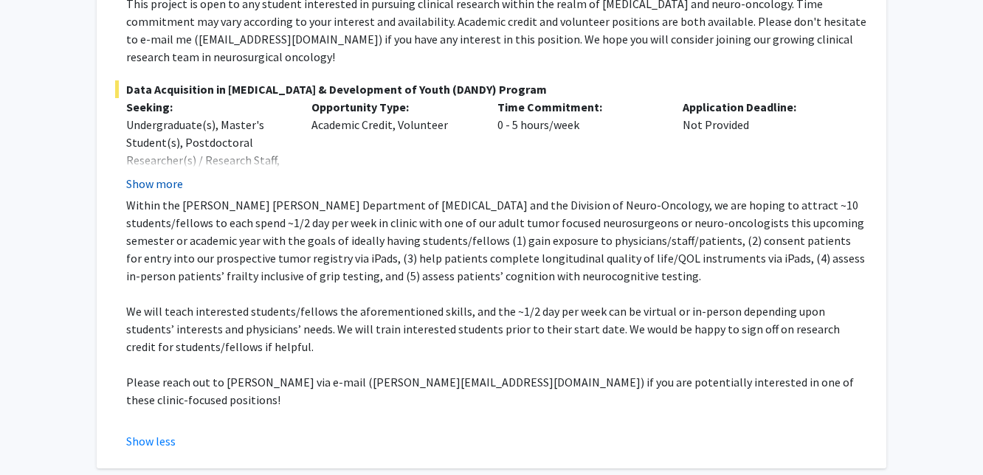
click at [142, 175] on button "Show more" at bounding box center [154, 184] width 57 height 18
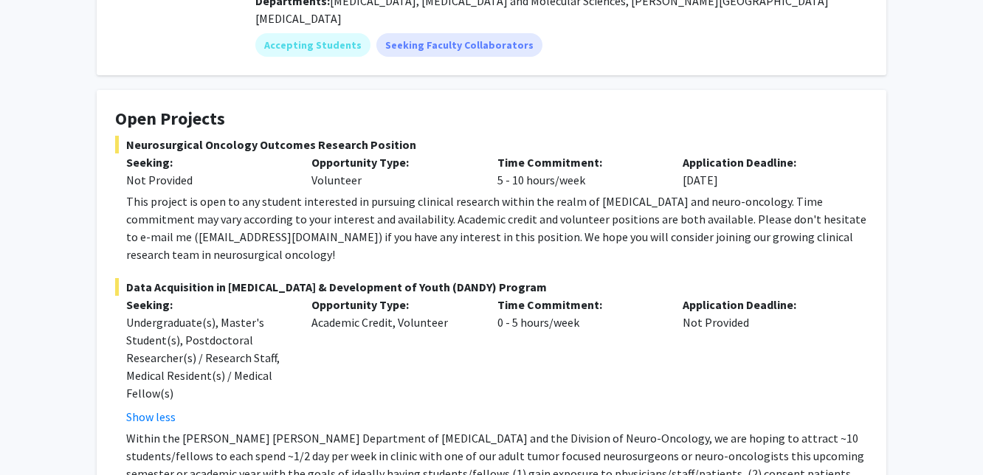
scroll to position [195, 0]
drag, startPoint x: 117, startPoint y: 123, endPoint x: 403, endPoint y: 123, distance: 285.6
click at [404, 137] on span "Neurosurgical Oncology Outcomes Research Position" at bounding box center [491, 146] width 753 height 18
click at [403, 137] on span "Neurosurgical Oncology Outcomes Research Position" at bounding box center [491, 146] width 753 height 18
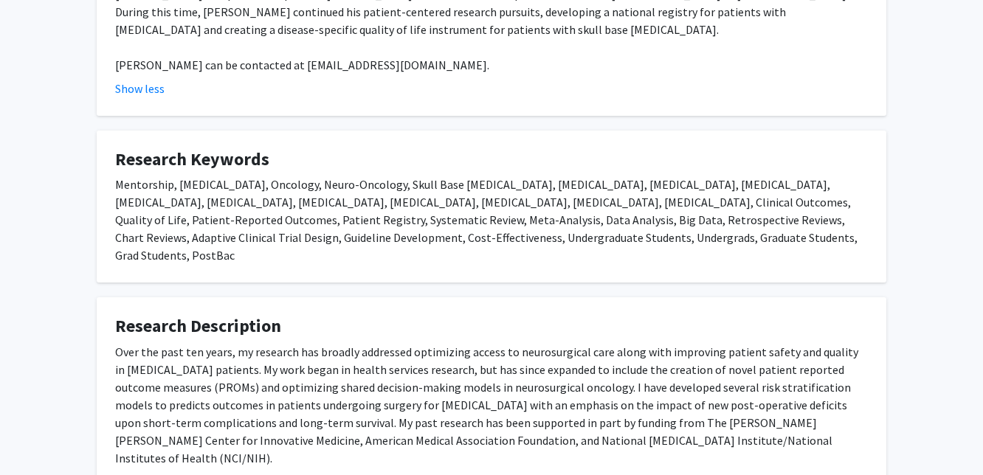
scroll to position [1118, 0]
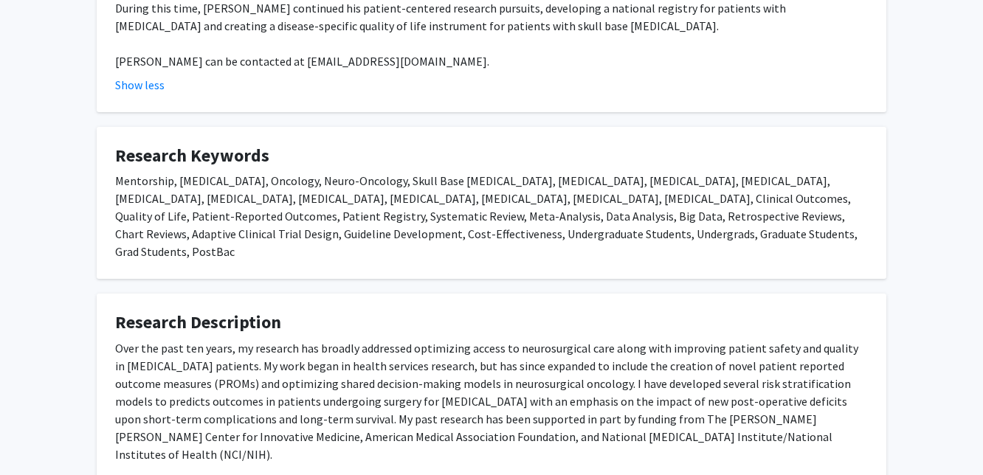
click at [203, 340] on div "Over the past ten years, my research has broadly addressed optimizing access to…" at bounding box center [491, 402] width 753 height 124
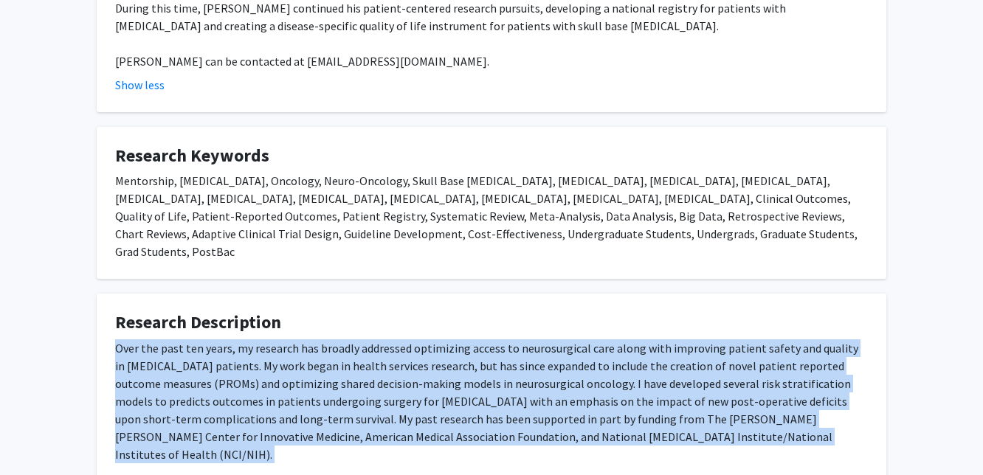
click at [203, 340] on div "Over the past ten years, my research has broadly addressed optimizing access to…" at bounding box center [491, 402] width 753 height 124
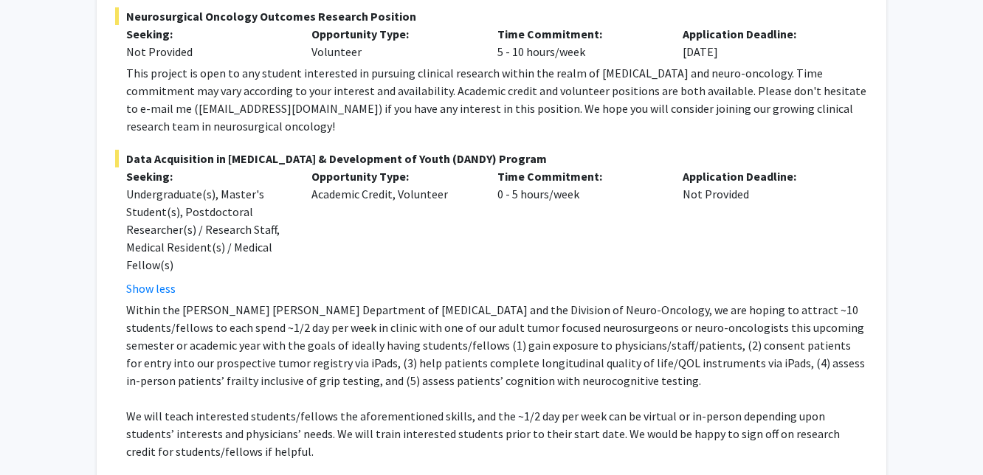
scroll to position [335, 0]
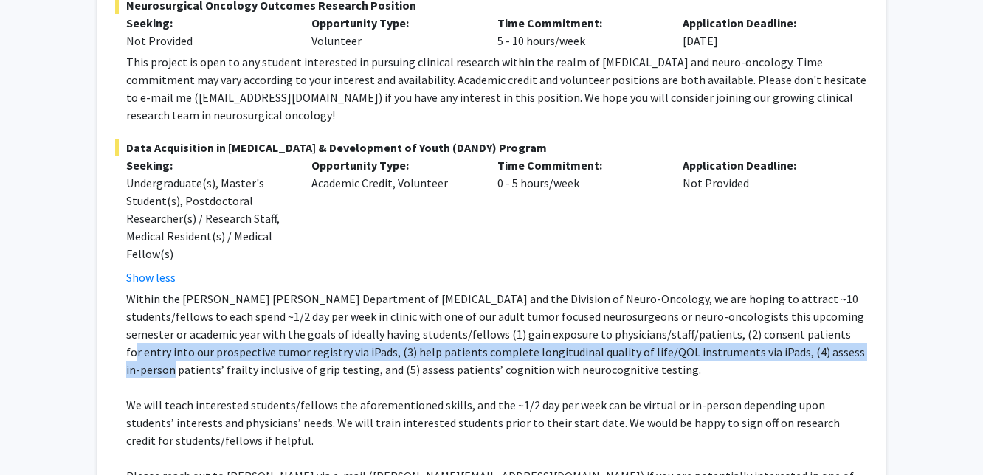
drag, startPoint x: 774, startPoint y: 317, endPoint x: 772, endPoint y: 326, distance: 9.0
click at [772, 326] on p "Within the [PERSON_NAME] [PERSON_NAME] Department of [MEDICAL_DATA] and the Div…" at bounding box center [497, 334] width 742 height 89
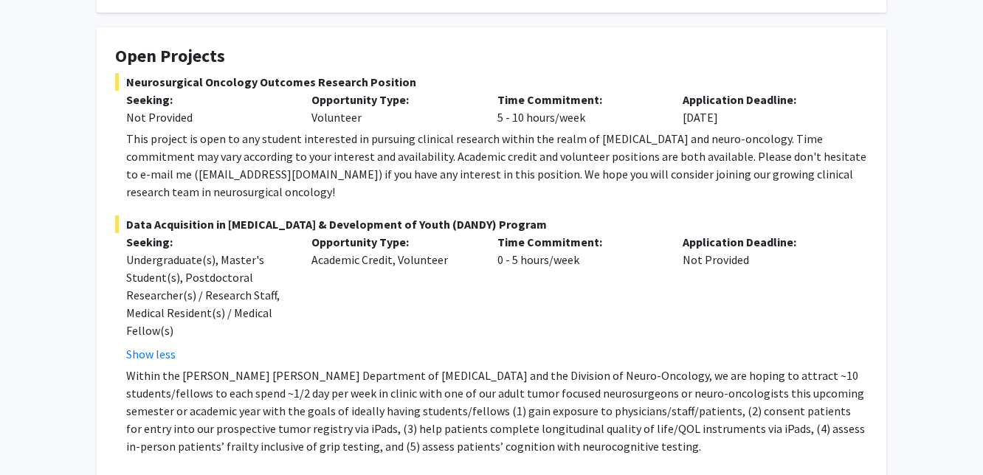
scroll to position [263, 0]
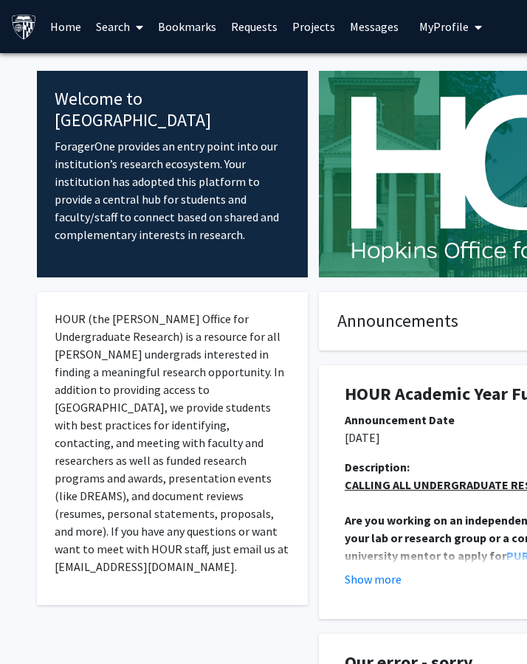
click at [126, 25] on link "Search" at bounding box center [120, 27] width 62 height 52
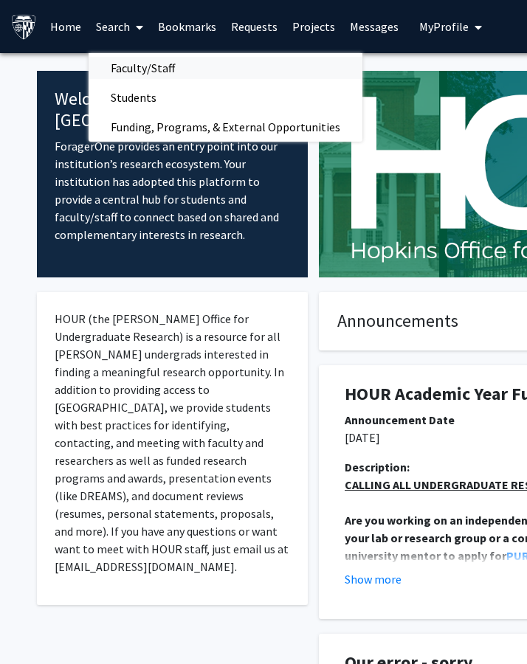
click at [137, 62] on span "Faculty/Staff" at bounding box center [143, 68] width 108 height 30
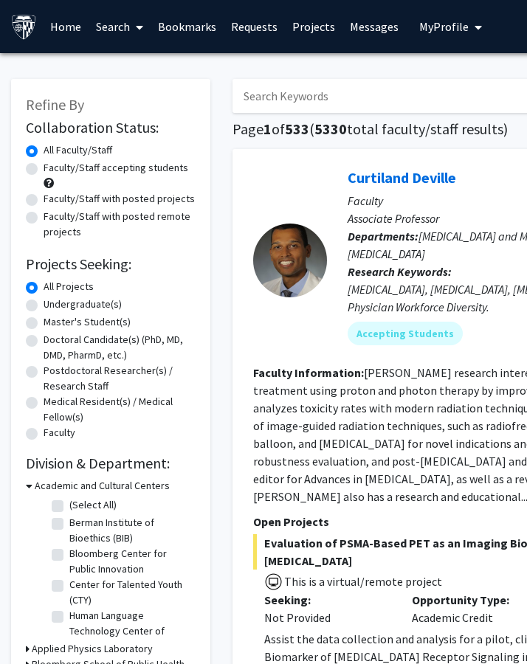
click at [278, 94] on input "Search Keywords" at bounding box center [521, 96] width 579 height 34
type input "Roda"
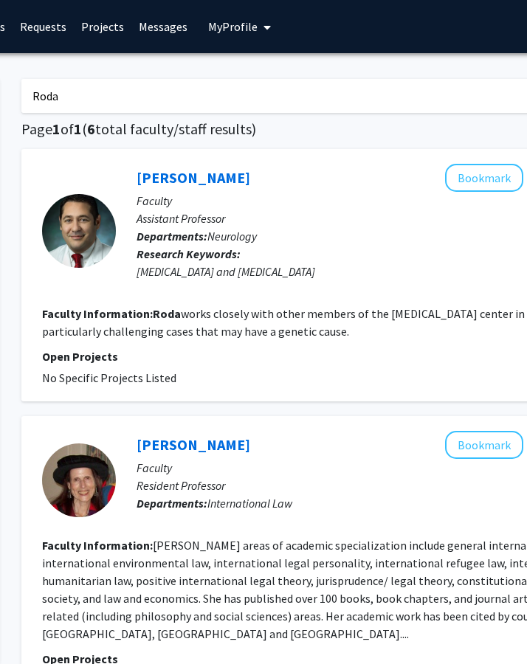
scroll to position [0, 208]
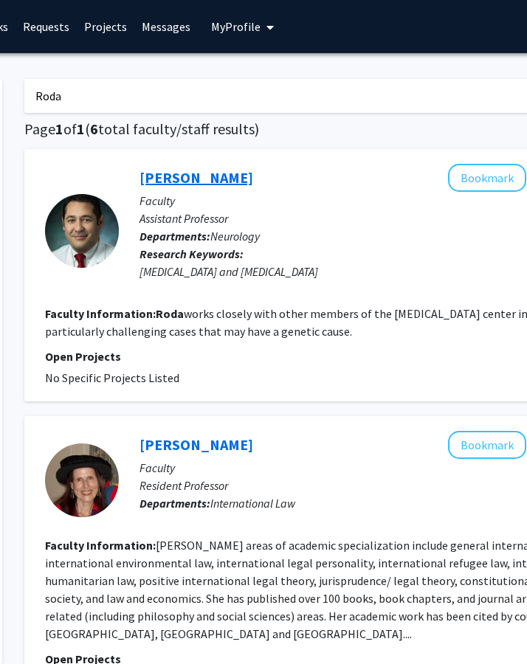
click at [204, 177] on link "[PERSON_NAME]" at bounding box center [196, 177] width 114 height 18
